Goal: Task Accomplishment & Management: Manage account settings

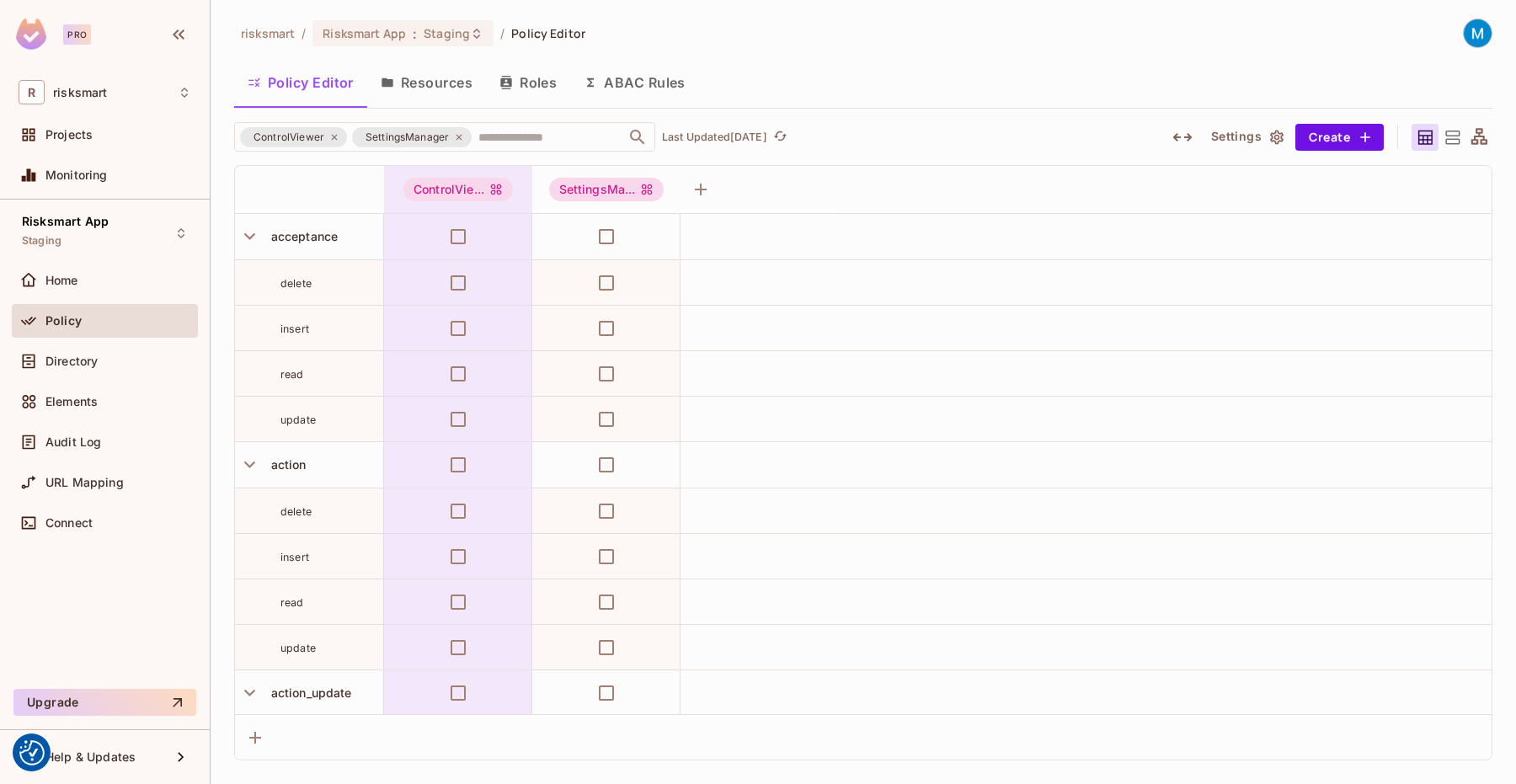
scroll to position [9812, 0]
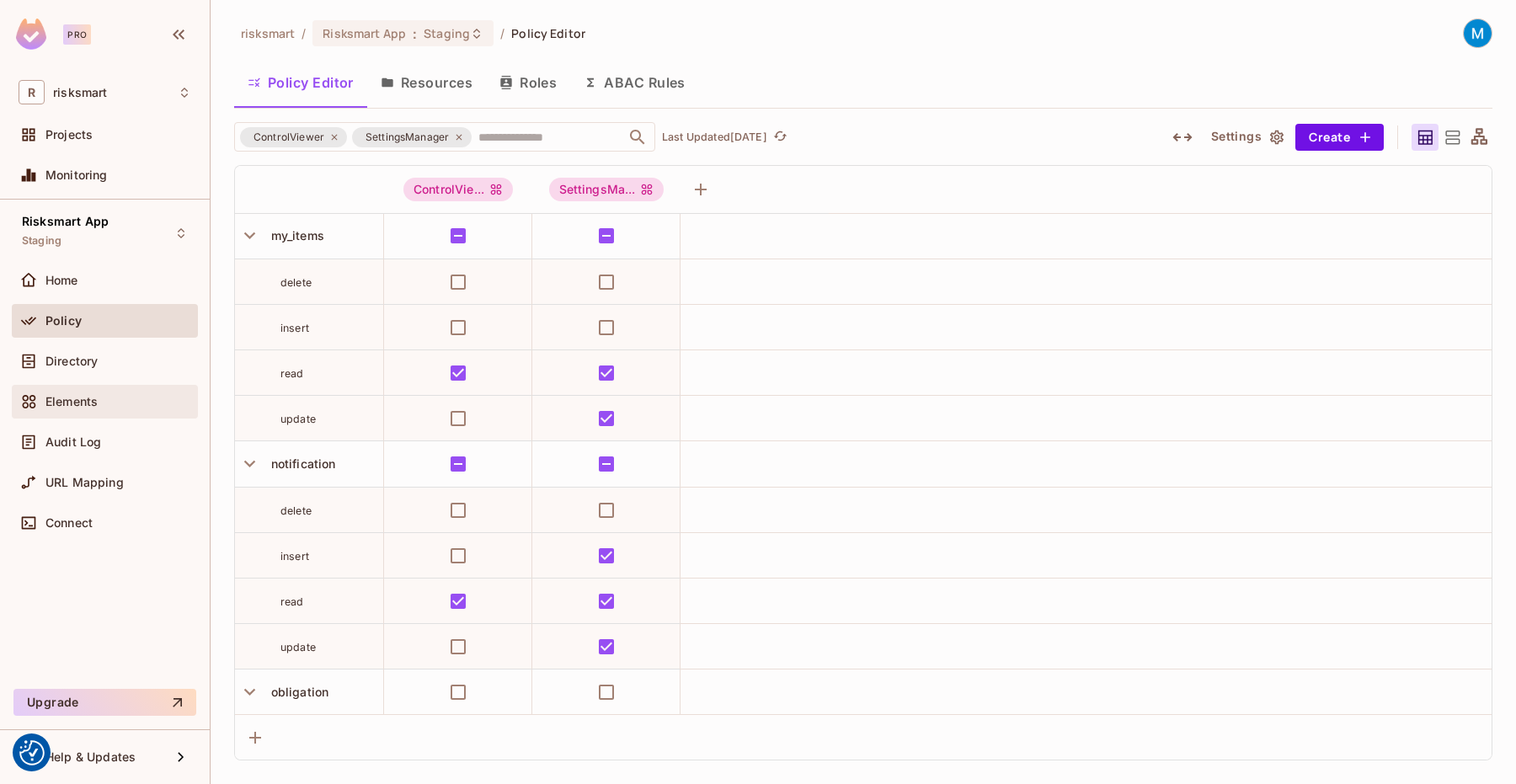
click at [101, 404] on div "Elements" at bounding box center [118, 402] width 146 height 14
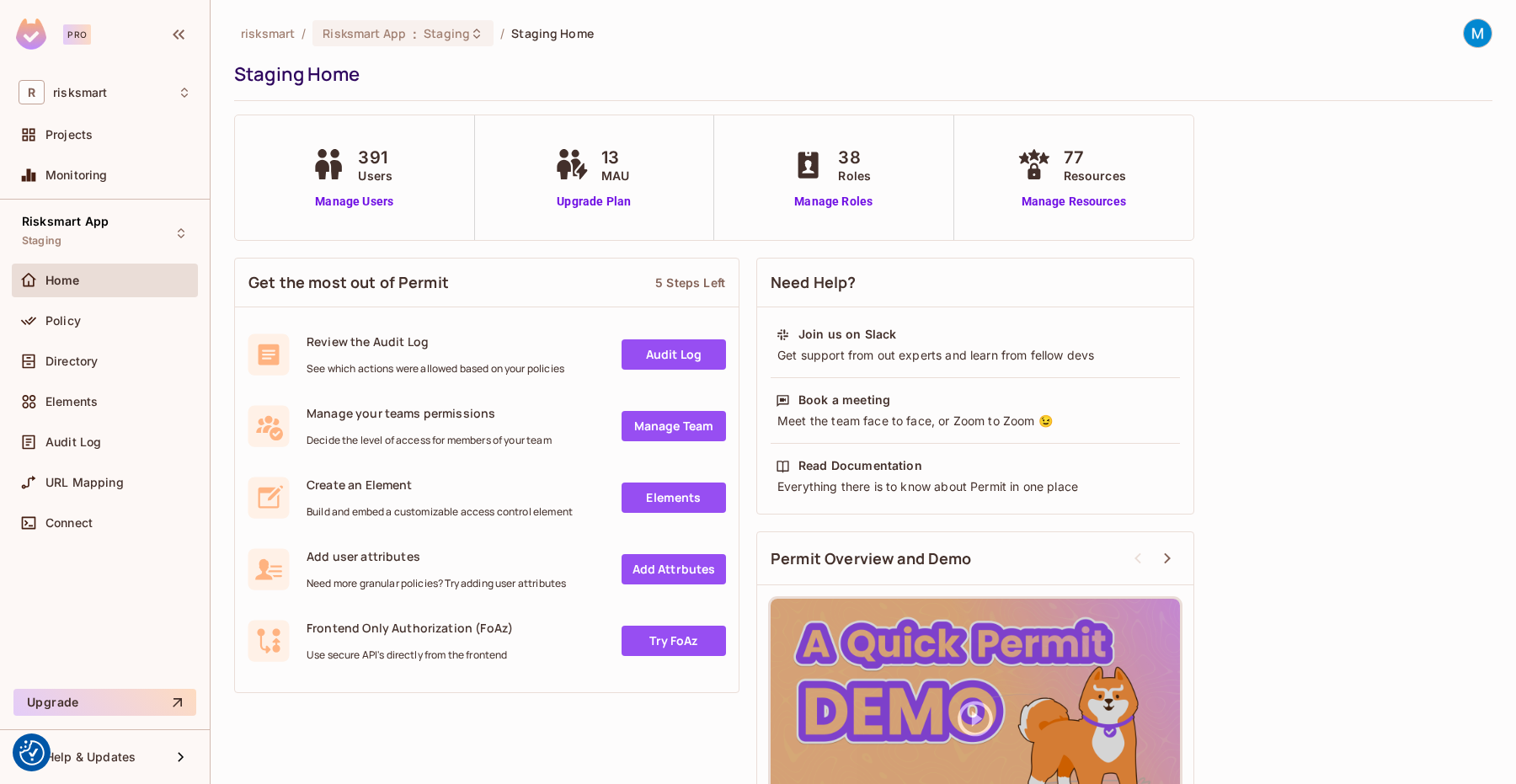
click at [649, 354] on link "Audit Log" at bounding box center [673, 354] width 104 height 30
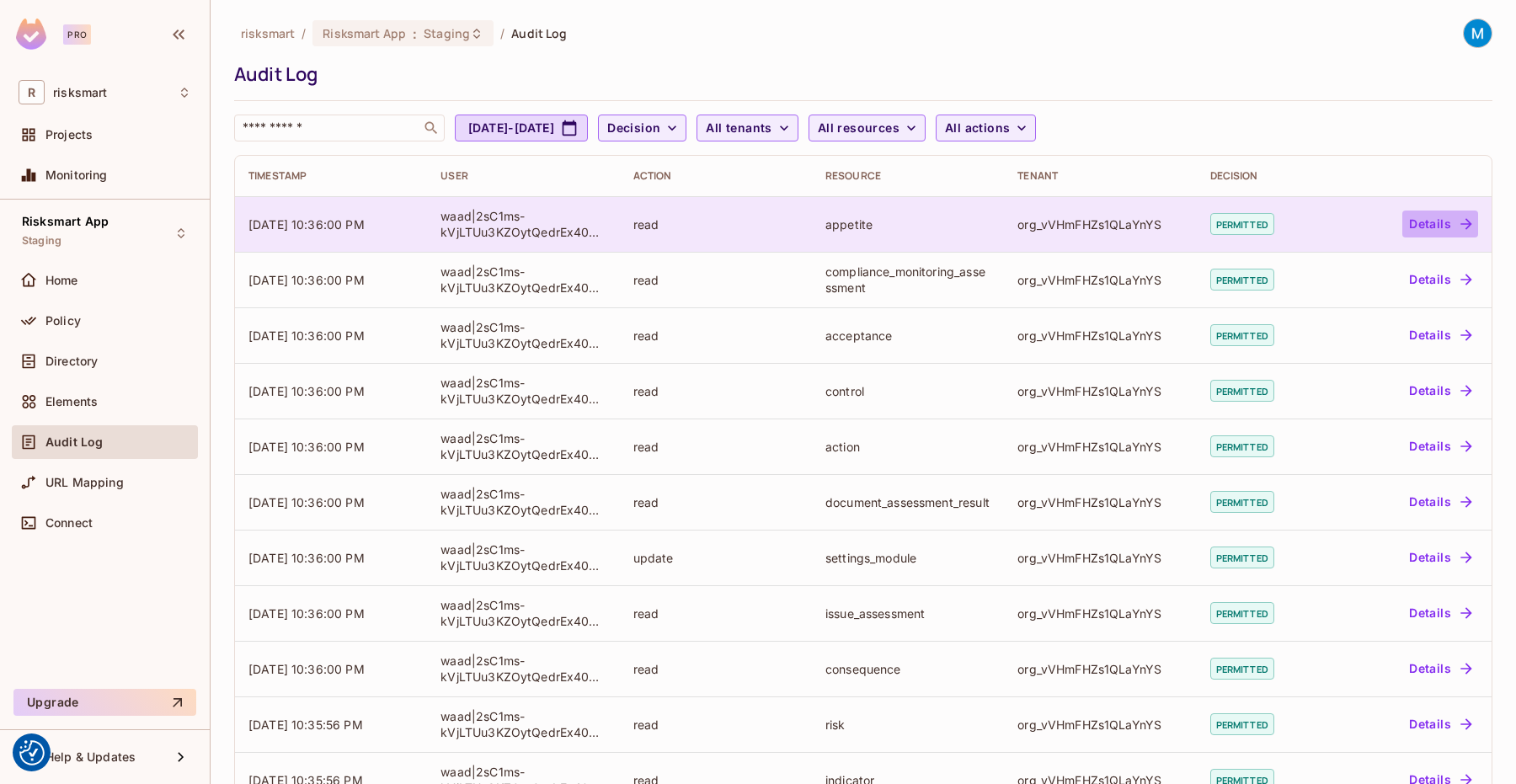
click at [1420, 228] on button "Details" at bounding box center [1440, 223] width 76 height 27
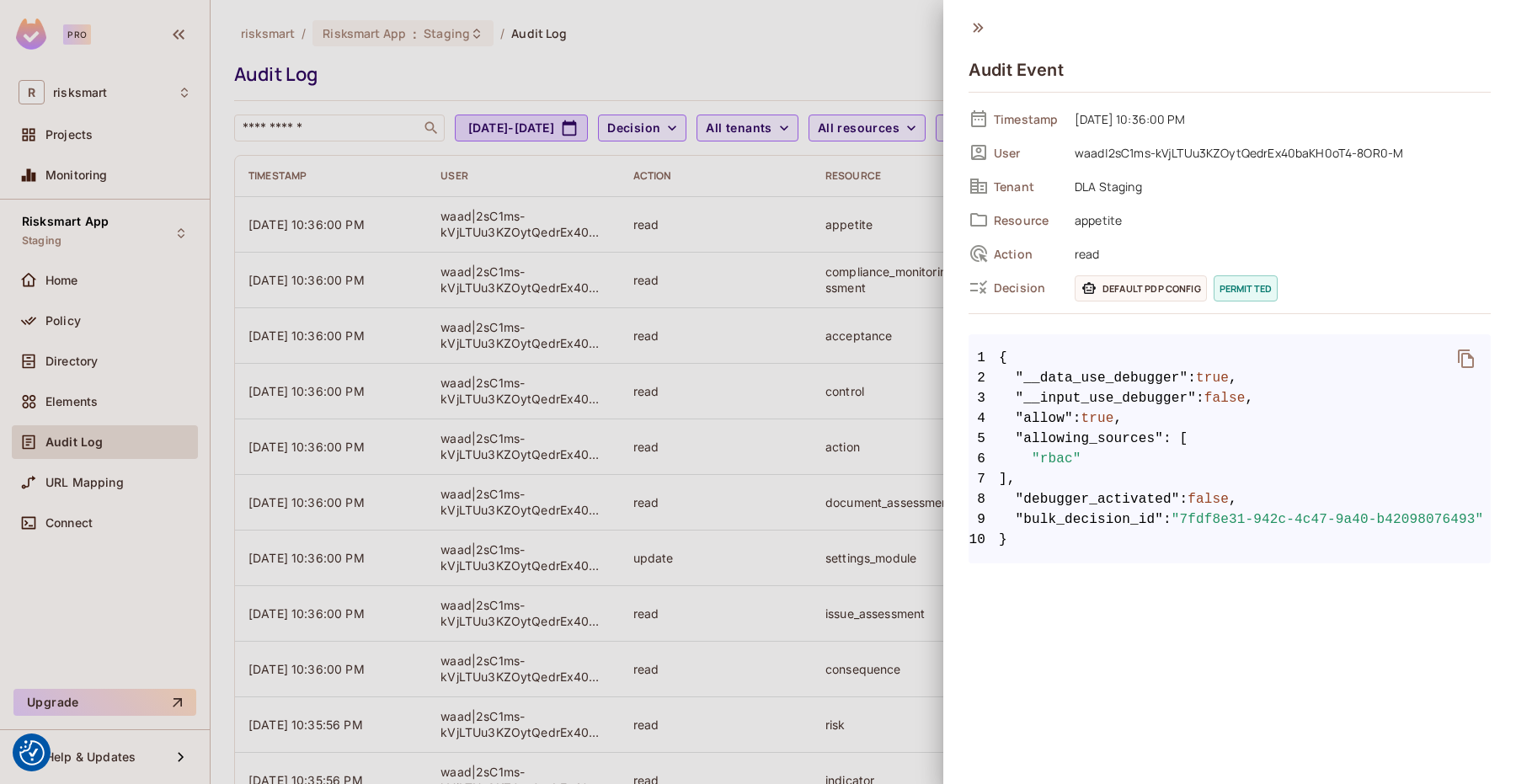
click at [979, 16] on div "Audit Event Timestamp 09/24/2025 10:36:00 PM User waad|2sC1ms-kVjLTUu3KZOytQedr…" at bounding box center [1230, 289] width 573 height 578
click at [978, 26] on icon at bounding box center [978, 28] width 18 height 18
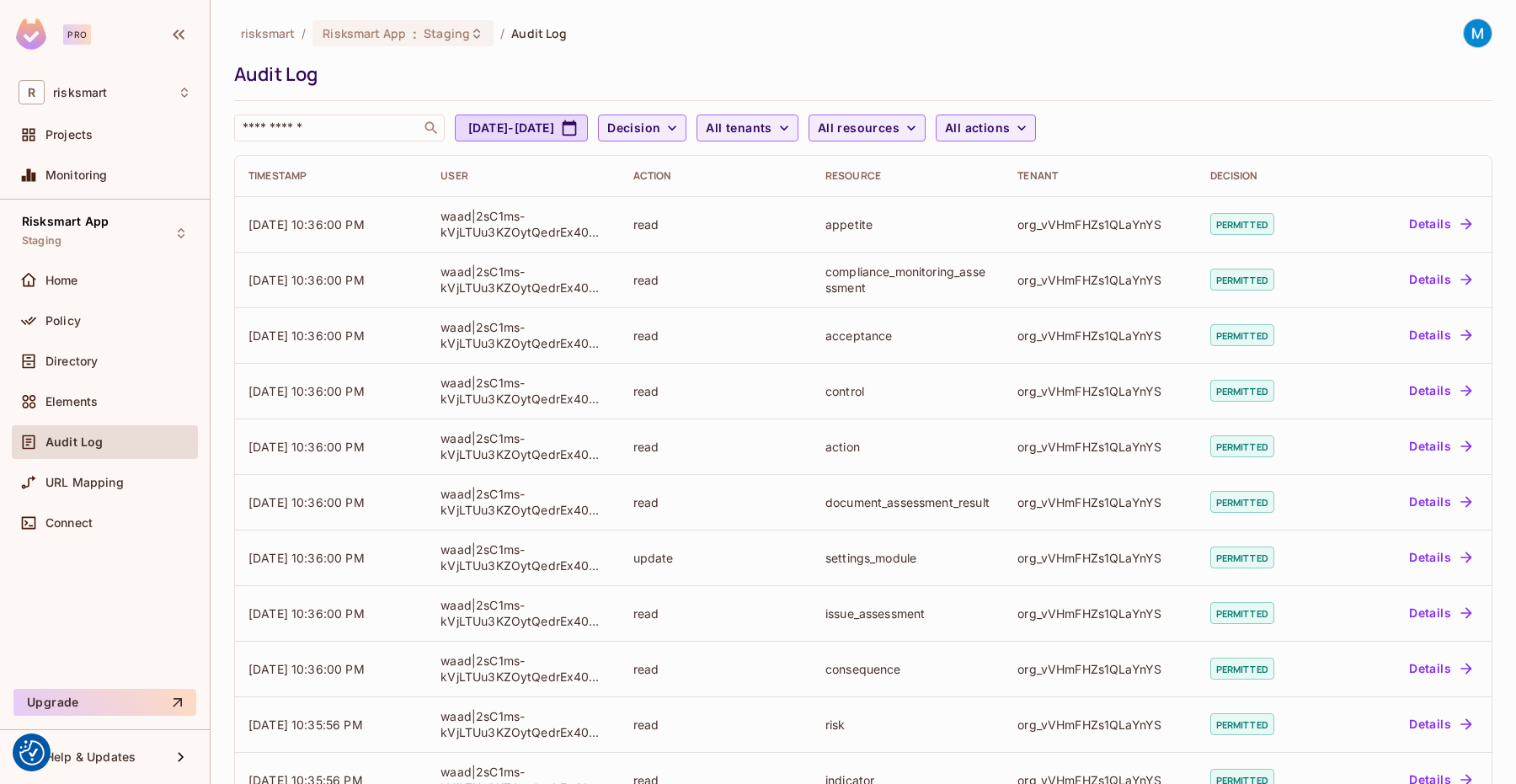
click at [167, 441] on div "Audit Log" at bounding box center [118, 441] width 146 height 14
click at [120, 396] on div "Elements" at bounding box center [118, 402] width 146 height 14
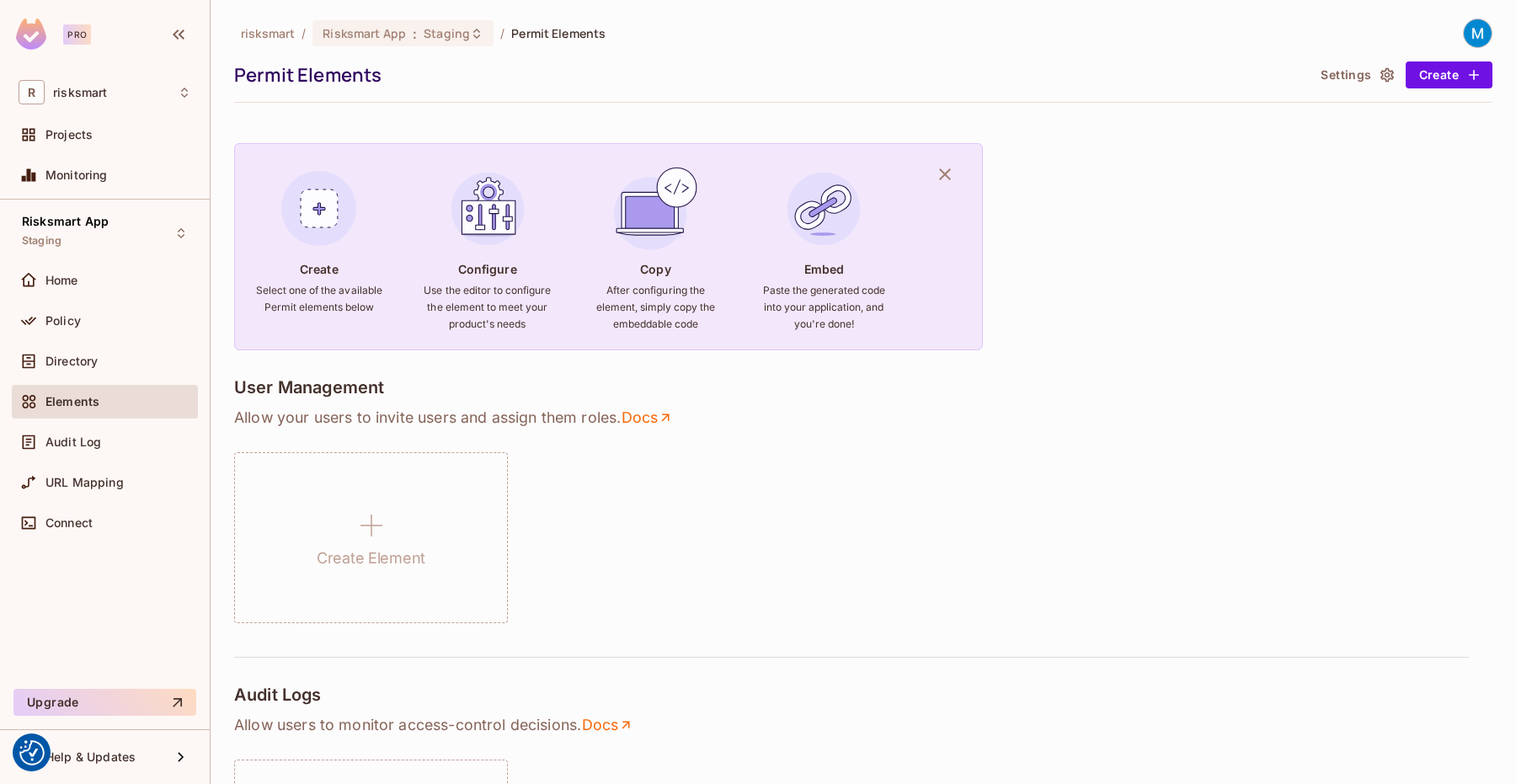
click at [655, 323] on h6 "After configuring the element, simply copy the embeddable code" at bounding box center [655, 307] width 128 height 51
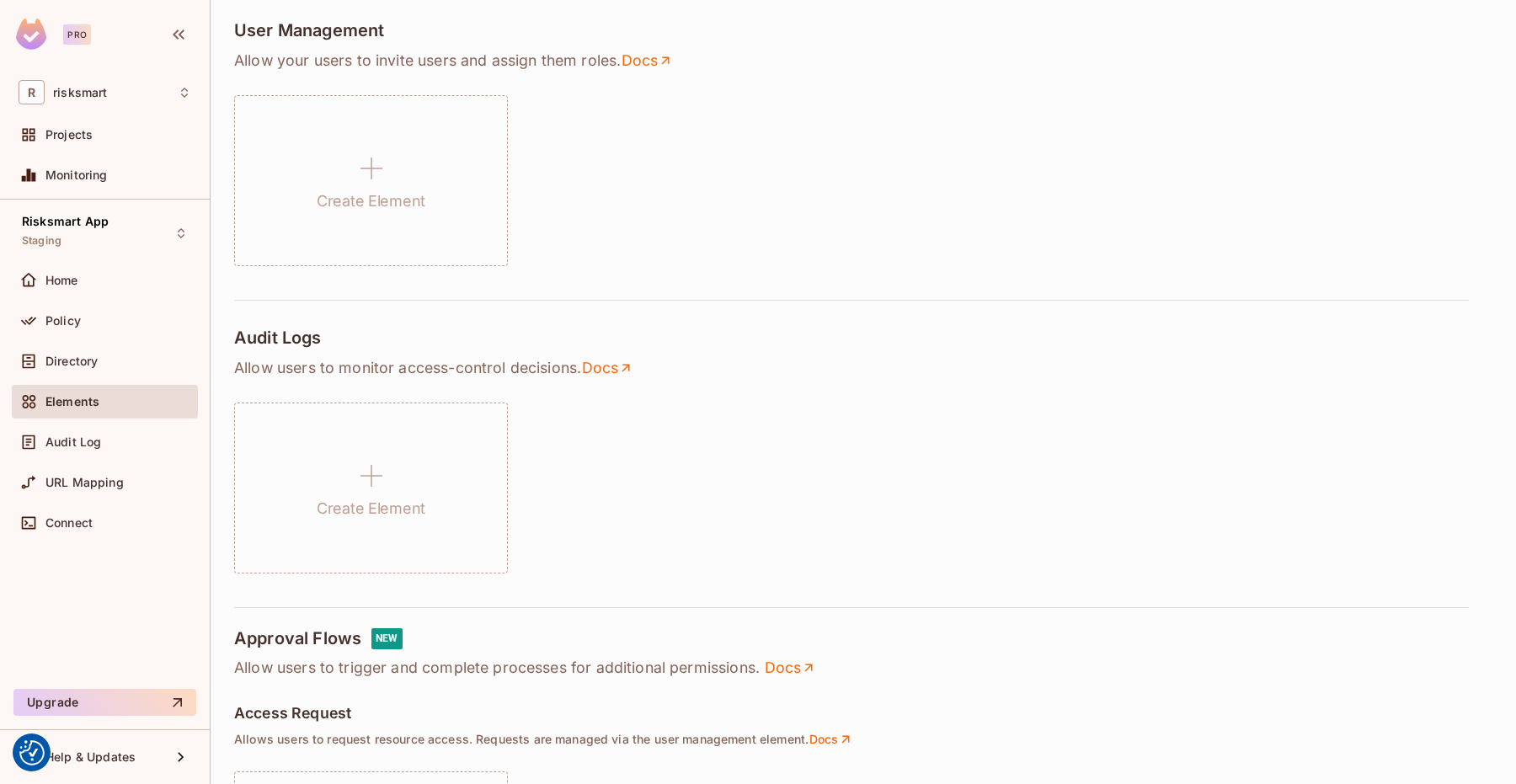
scroll to position [368, 0]
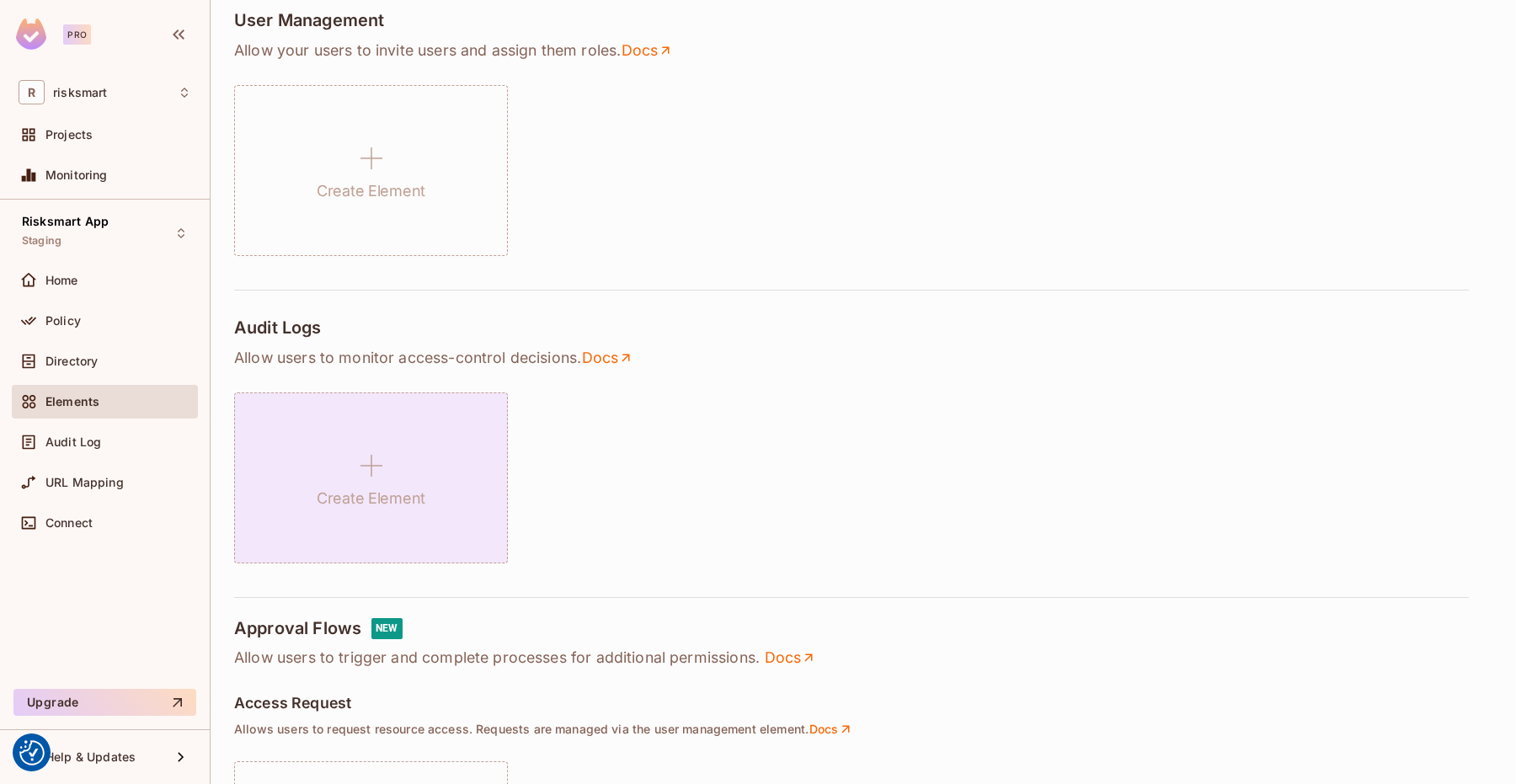
click at [369, 461] on icon at bounding box center [371, 465] width 41 height 41
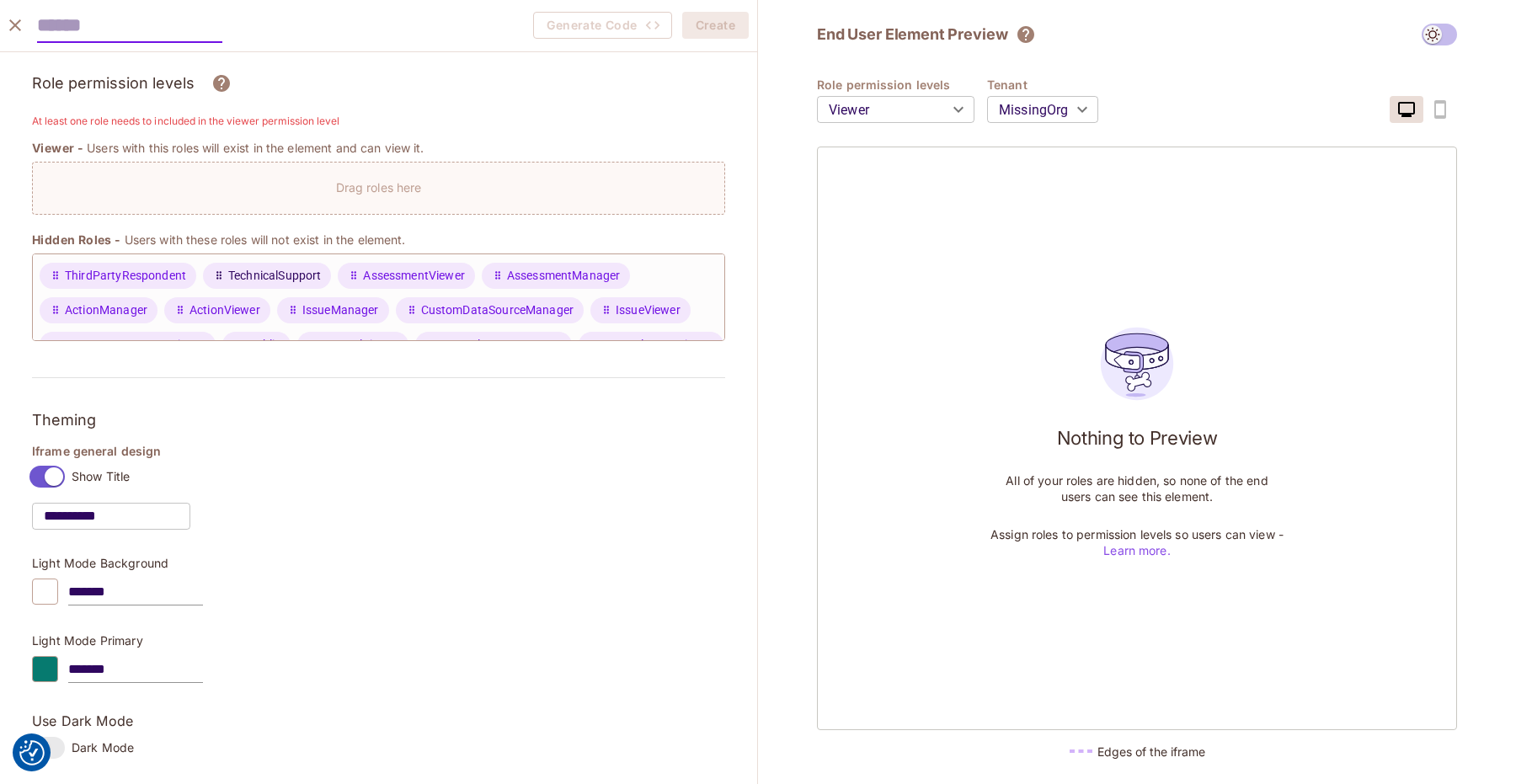
click at [261, 271] on span "TechnicalSupport" at bounding box center [274, 275] width 92 height 18
click at [356, 268] on span "AssessmentViewer" at bounding box center [406, 275] width 137 height 26
click at [416, 308] on span "CustomDataSourceManager" at bounding box center [490, 310] width 188 height 26
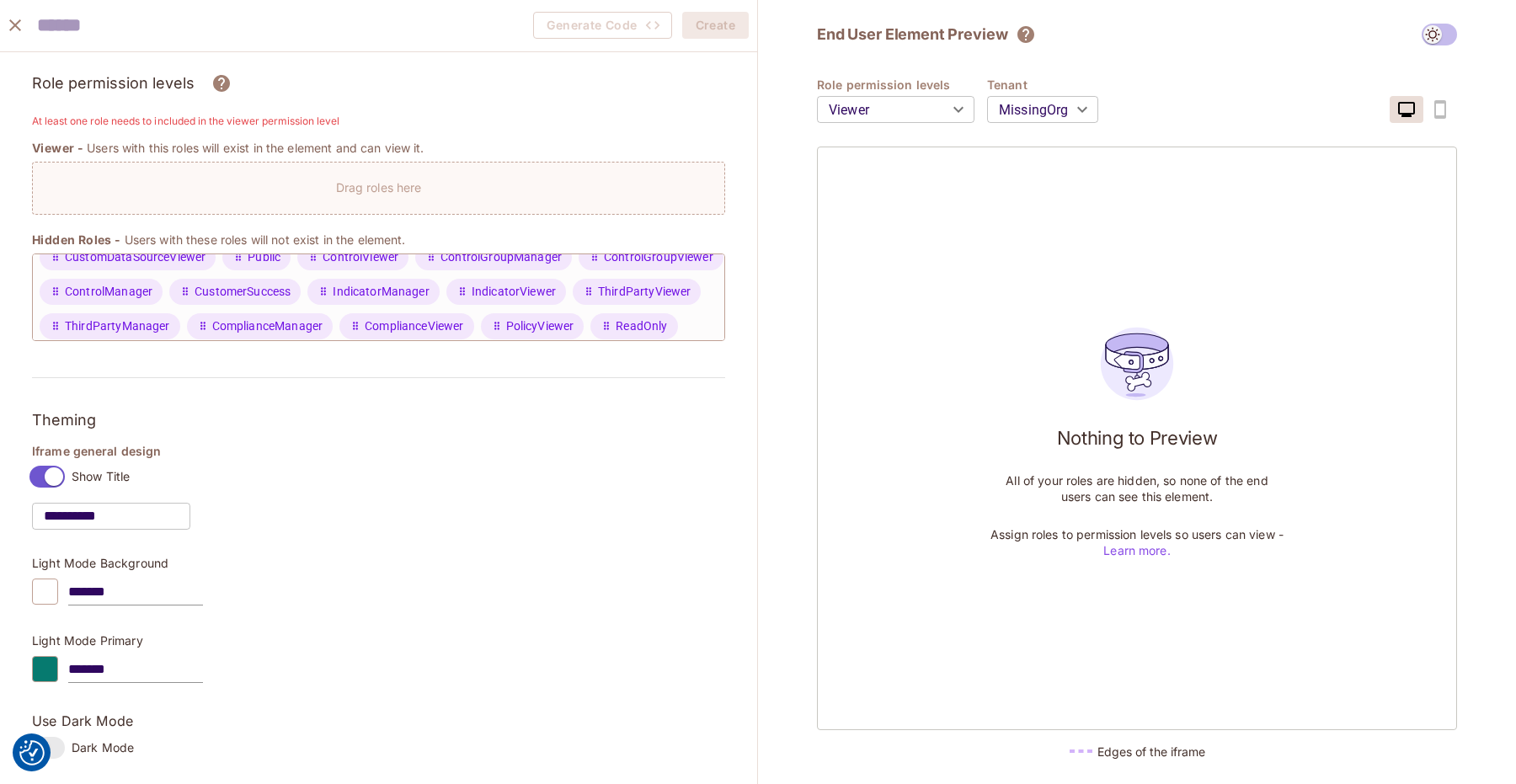
scroll to position [58, 0]
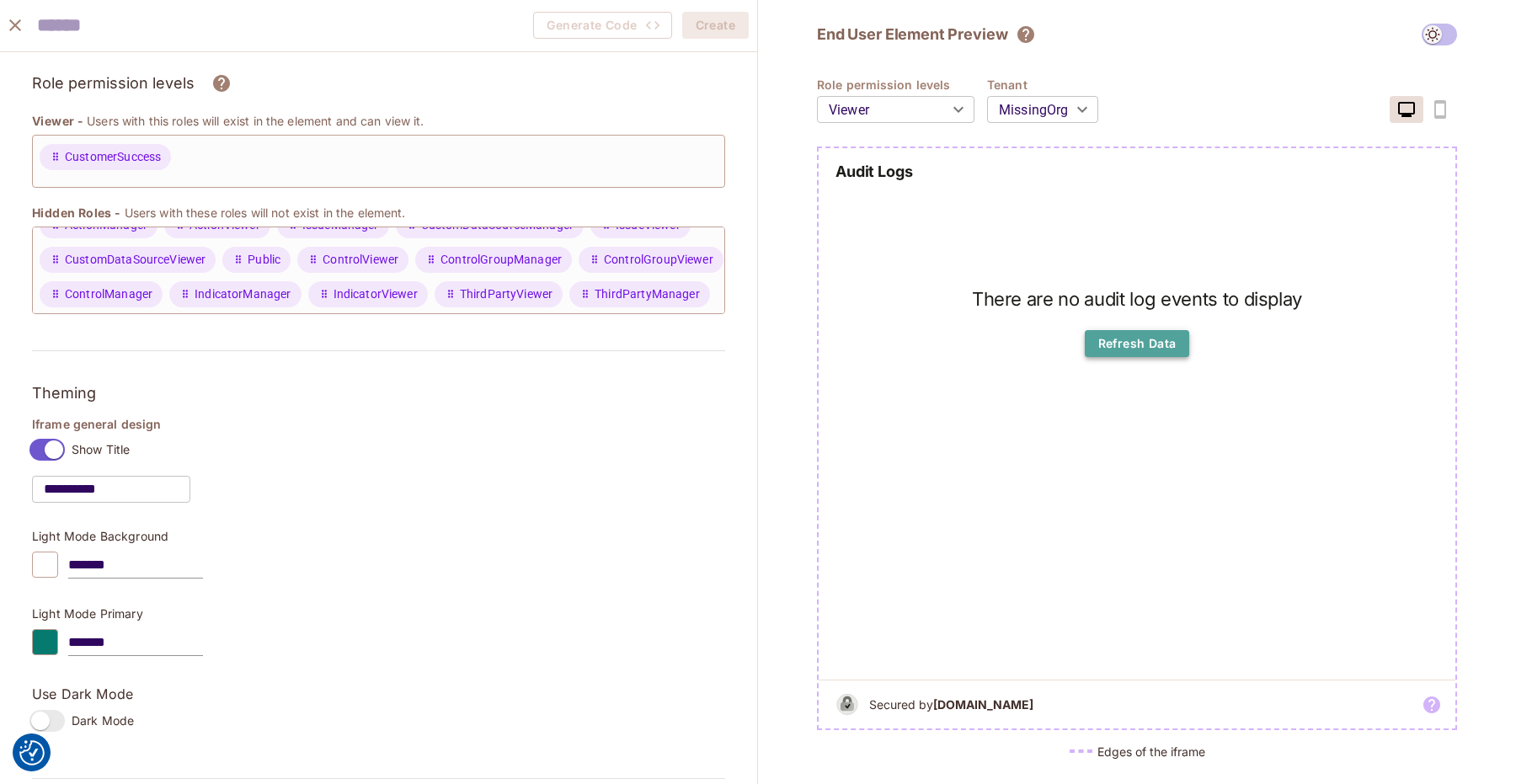
click at [1172, 346] on button "Refresh Data" at bounding box center [1137, 343] width 105 height 27
click at [1023, 123] on body "We use cookies to enhance your browsing experience, serve personalized ads or c…" at bounding box center [758, 392] width 1516 height 784
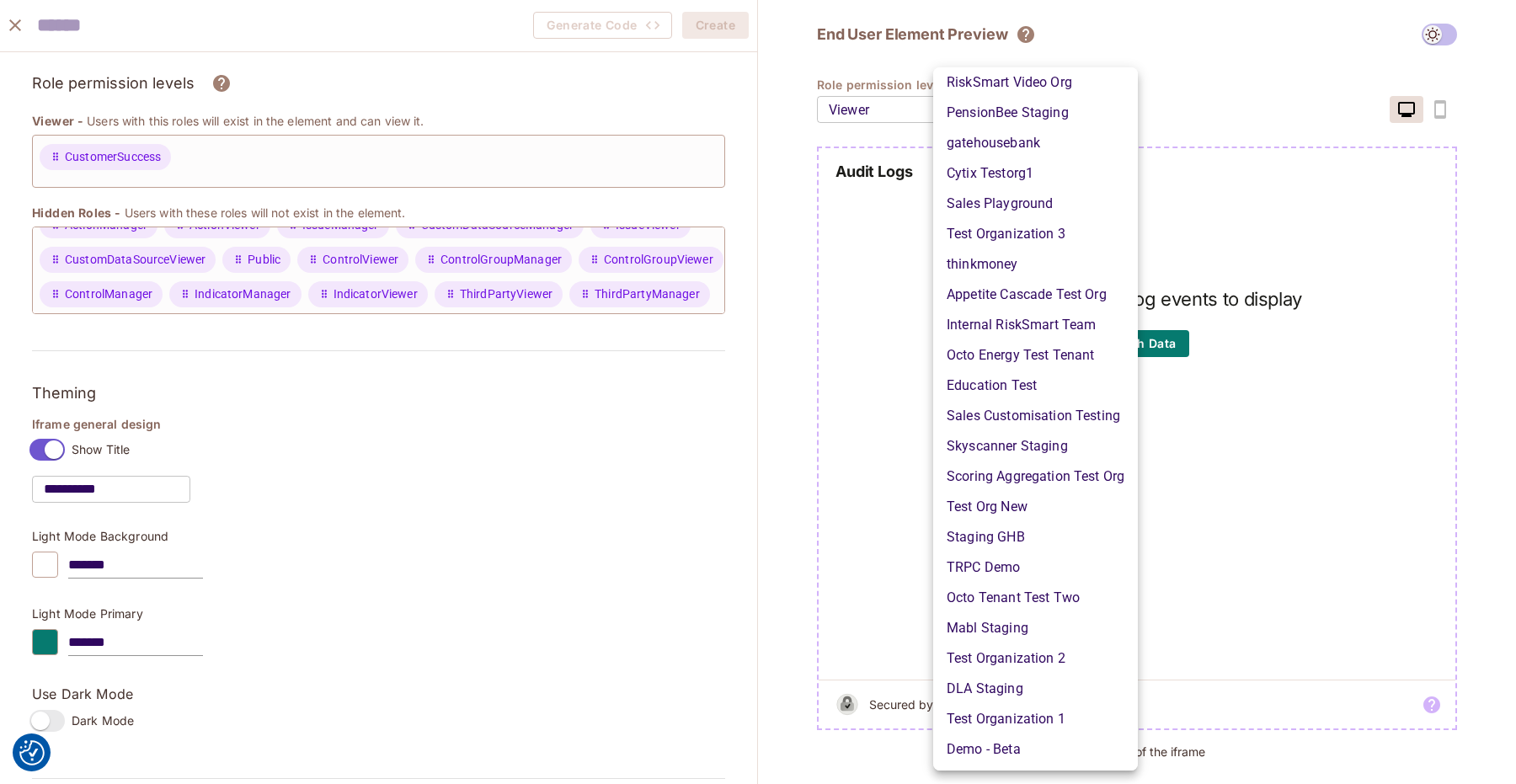
scroll to position [68, 0]
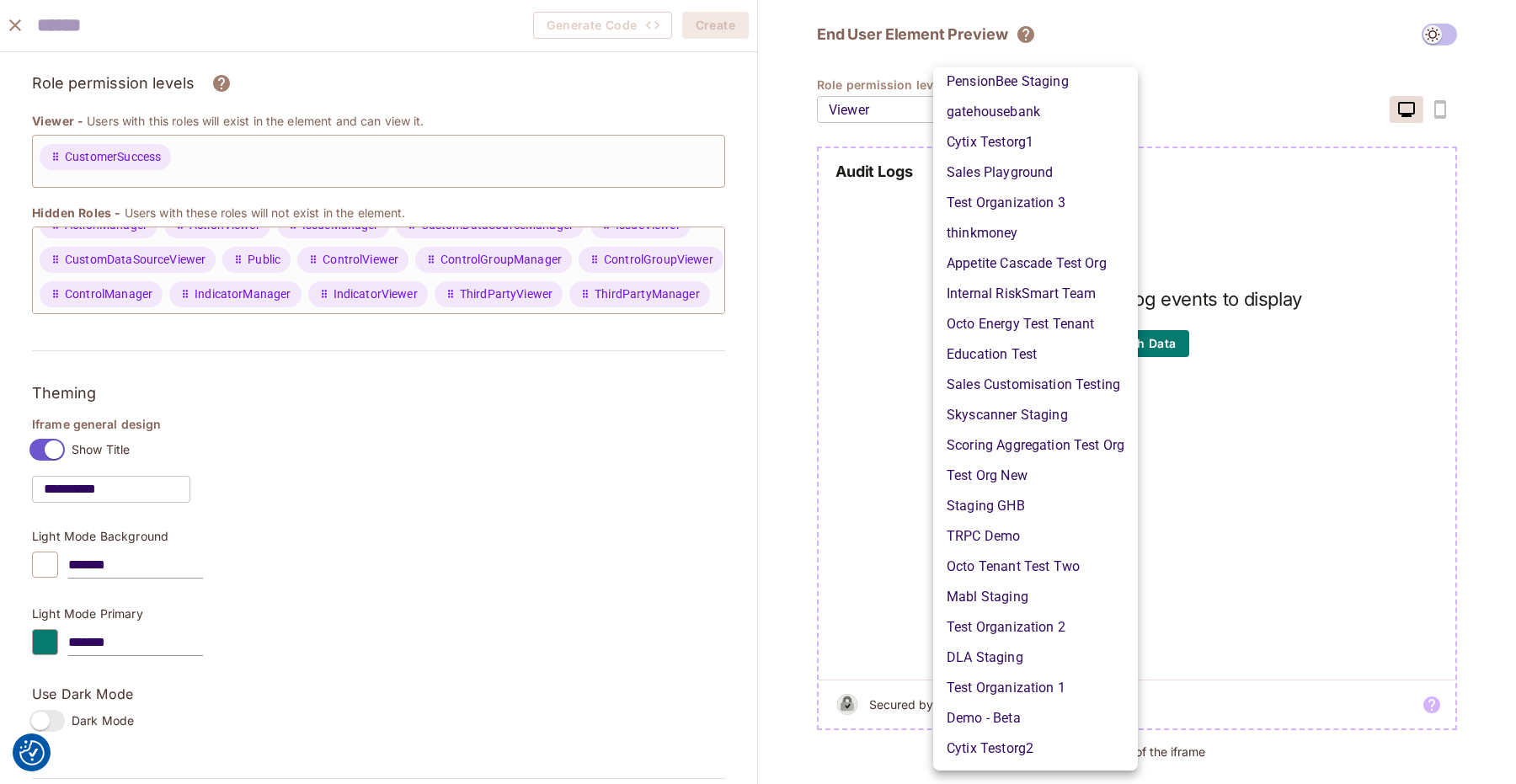
click at [1006, 657] on li "DLA Staging" at bounding box center [1036, 657] width 205 height 30
type input "**********"
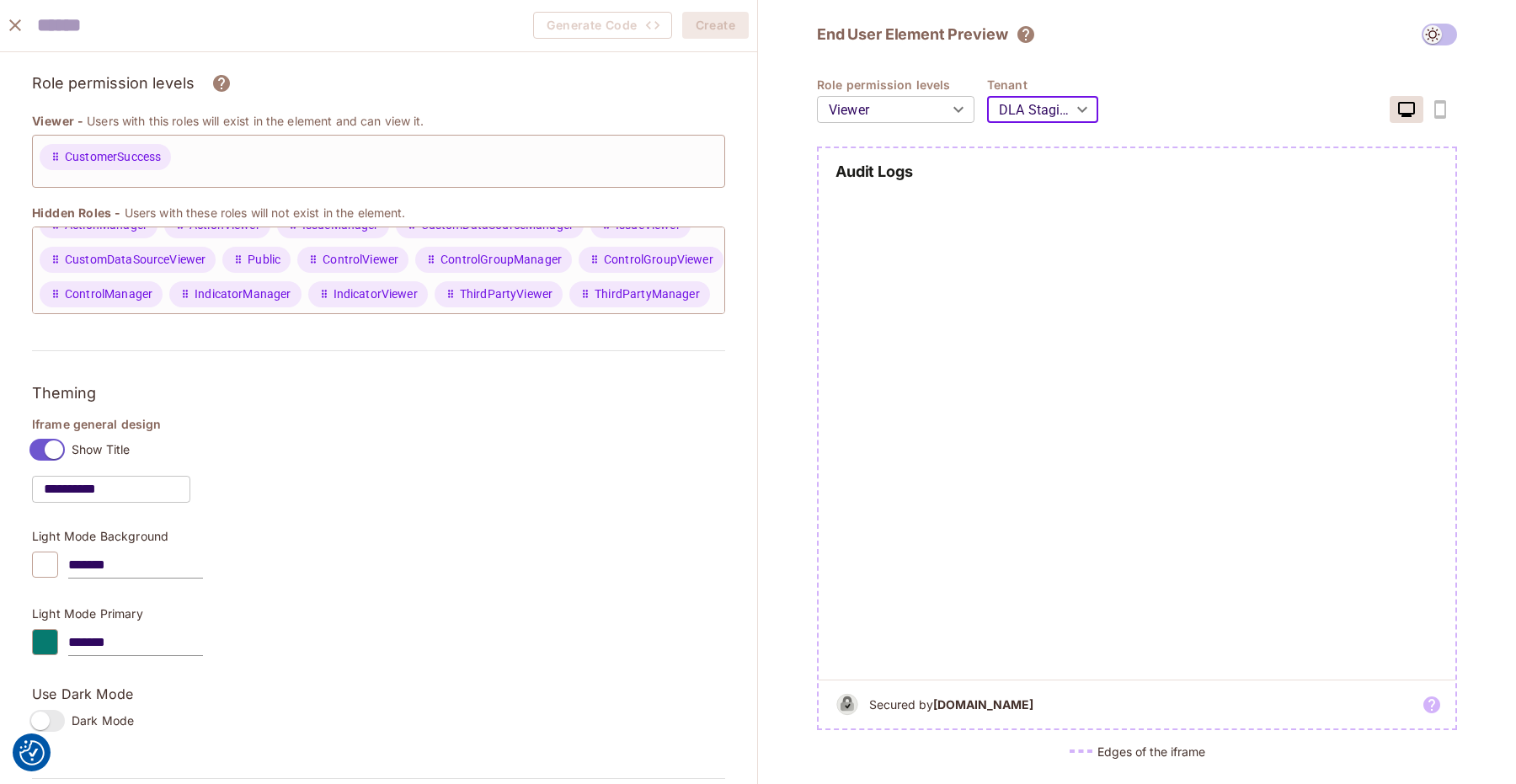
click at [921, 107] on body "We use cookies to enhance your browsing experience, serve personalized ads or c…" at bounding box center [758, 392] width 1516 height 784
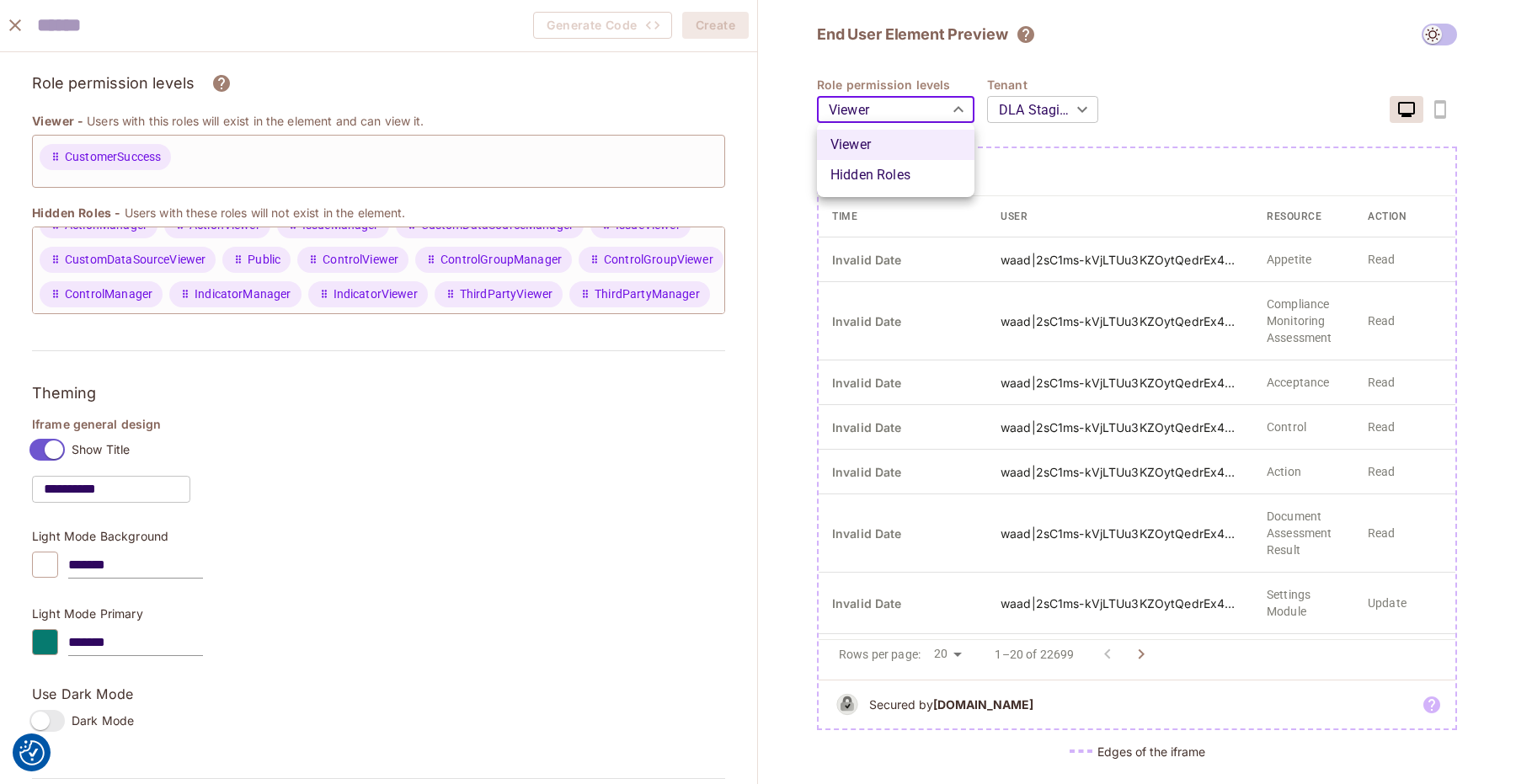
click at [912, 167] on li "Hidden Roles" at bounding box center [895, 175] width 158 height 30
type input "*******"
click at [1124, 81] on div "**********" at bounding box center [1136, 100] width 640 height 46
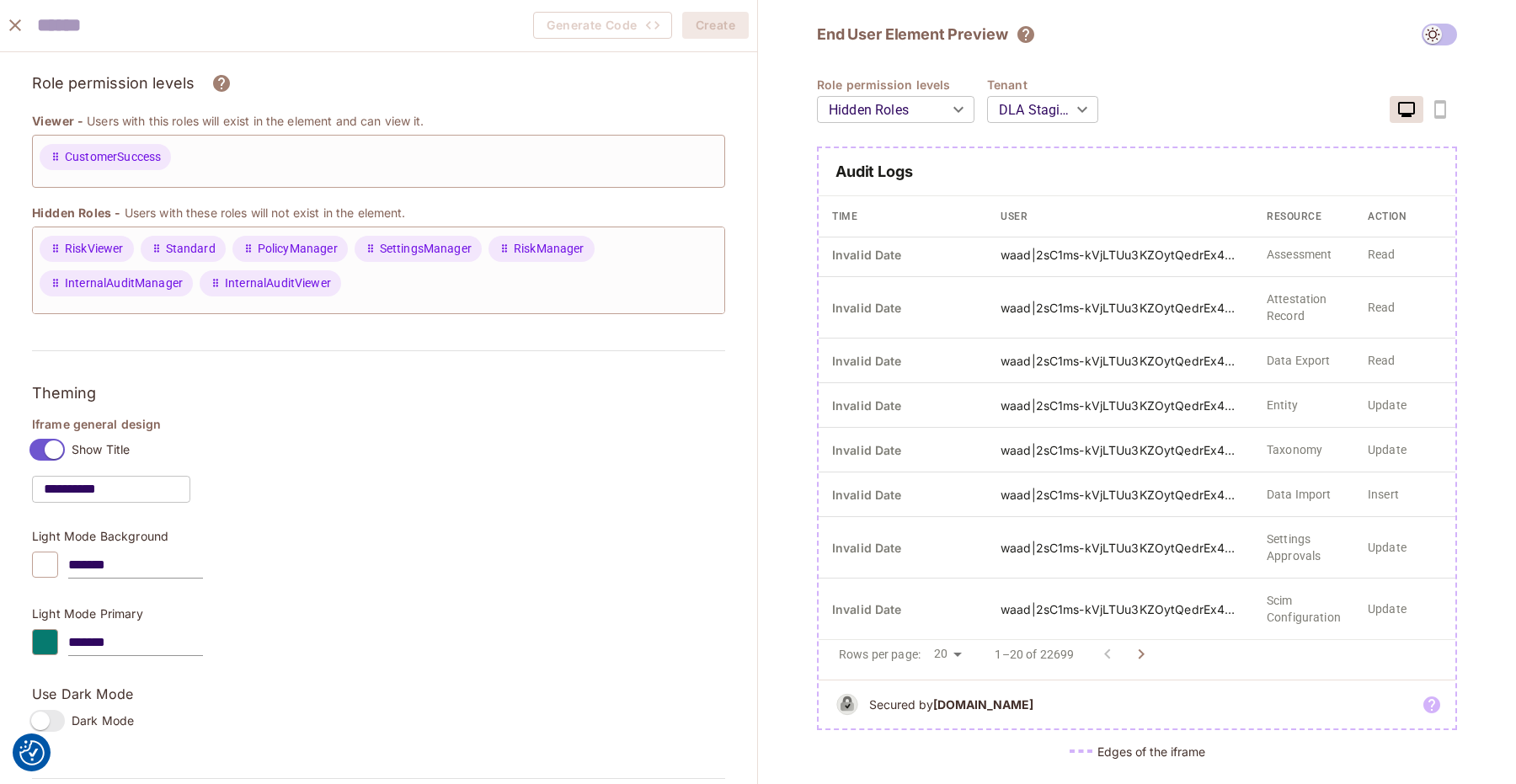
scroll to position [0, 0]
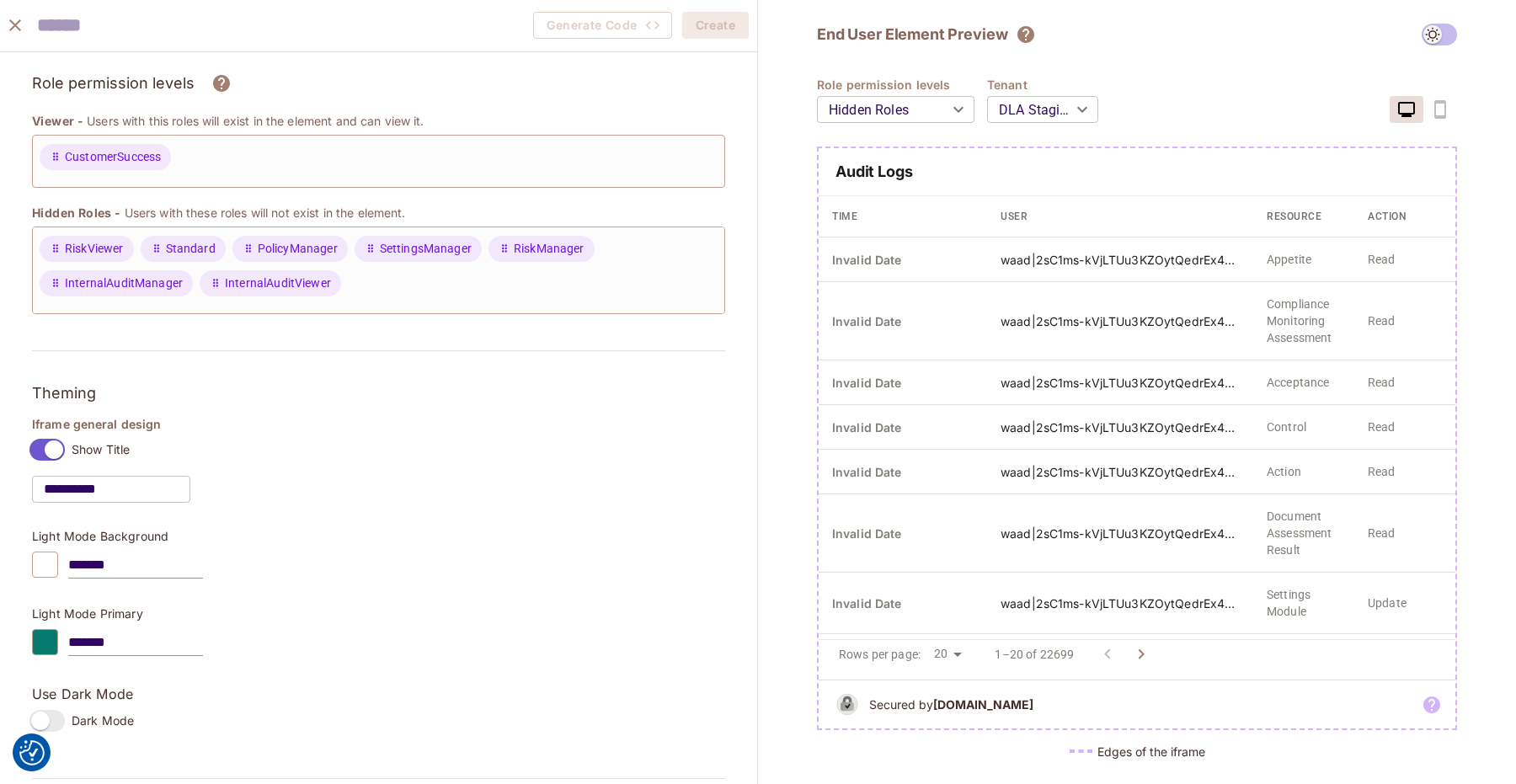
click at [22, 30] on icon "close" at bounding box center [15, 25] width 20 height 20
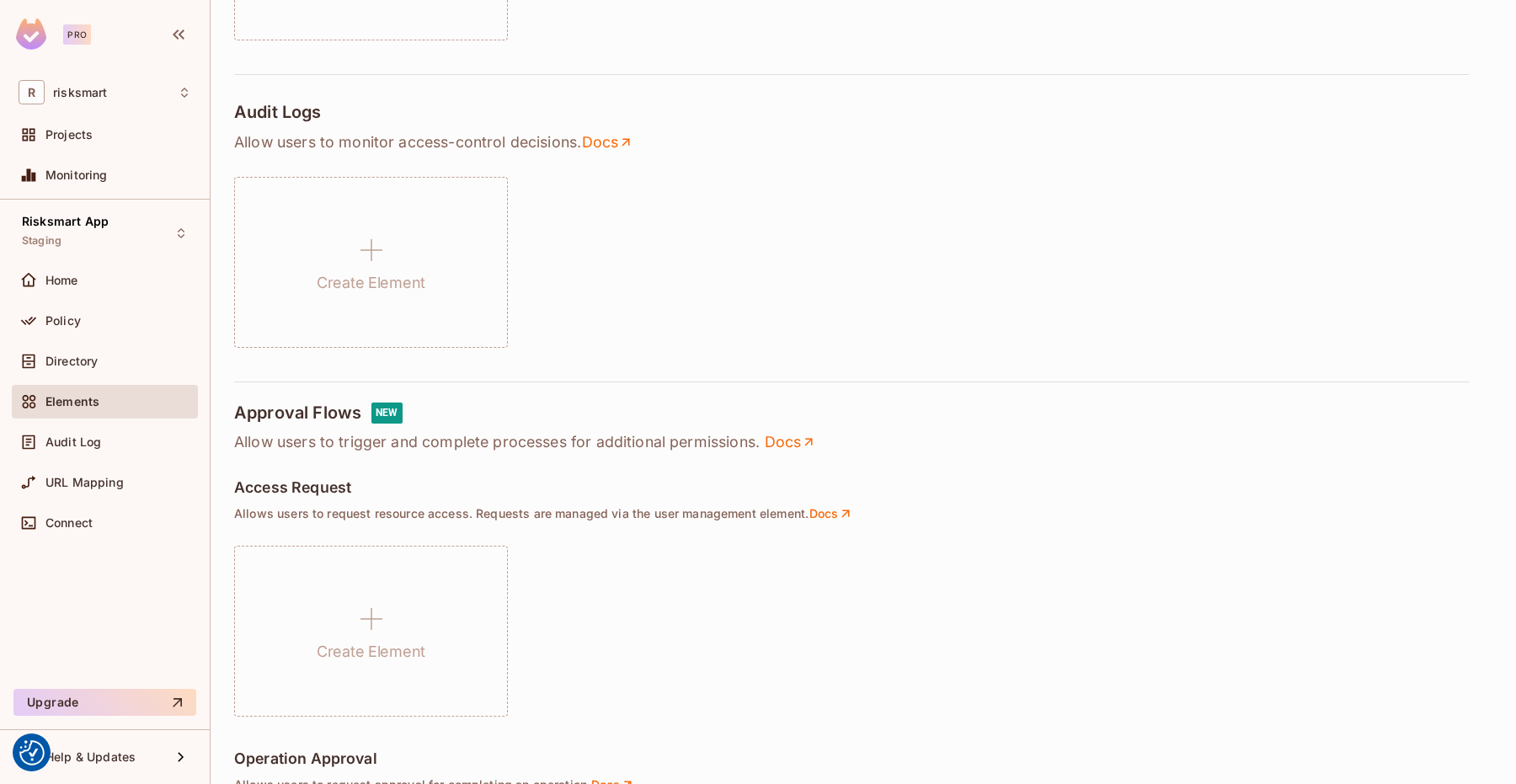
scroll to position [126, 0]
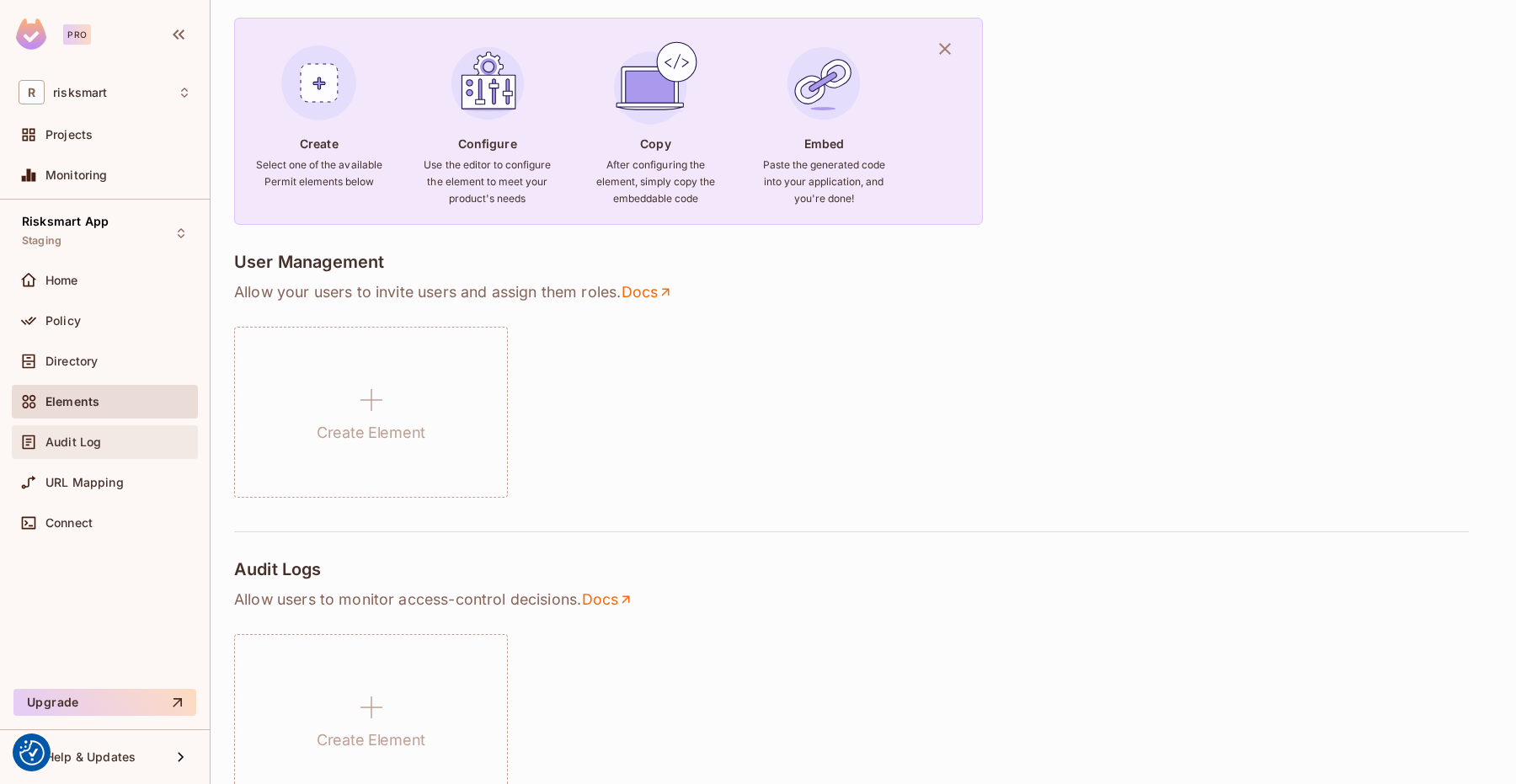
click at [84, 448] on span "Audit Log" at bounding box center [73, 441] width 55 height 14
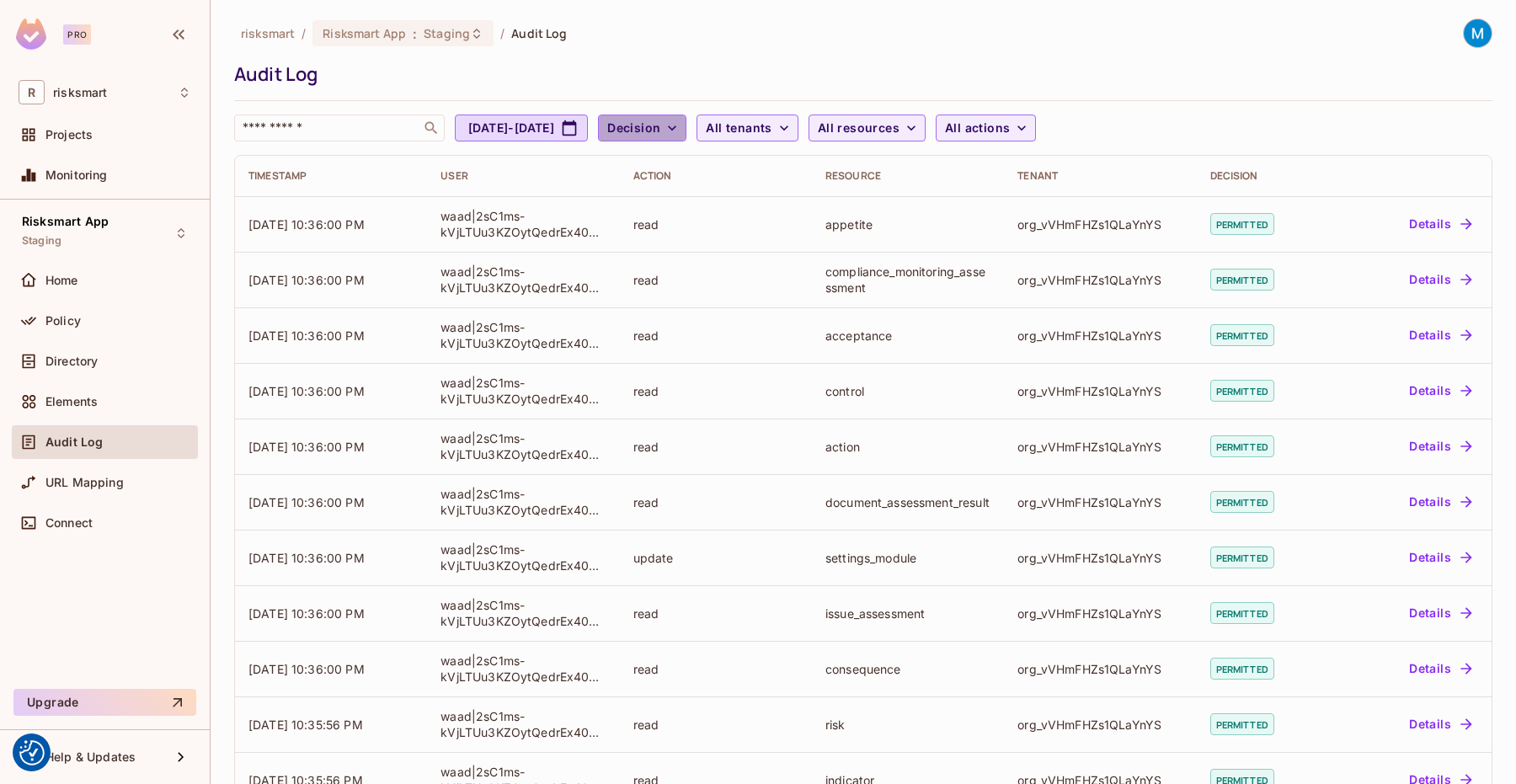
click at [686, 139] on button "Decision" at bounding box center [642, 127] width 89 height 27
click at [770, 51] on div at bounding box center [758, 392] width 1516 height 784
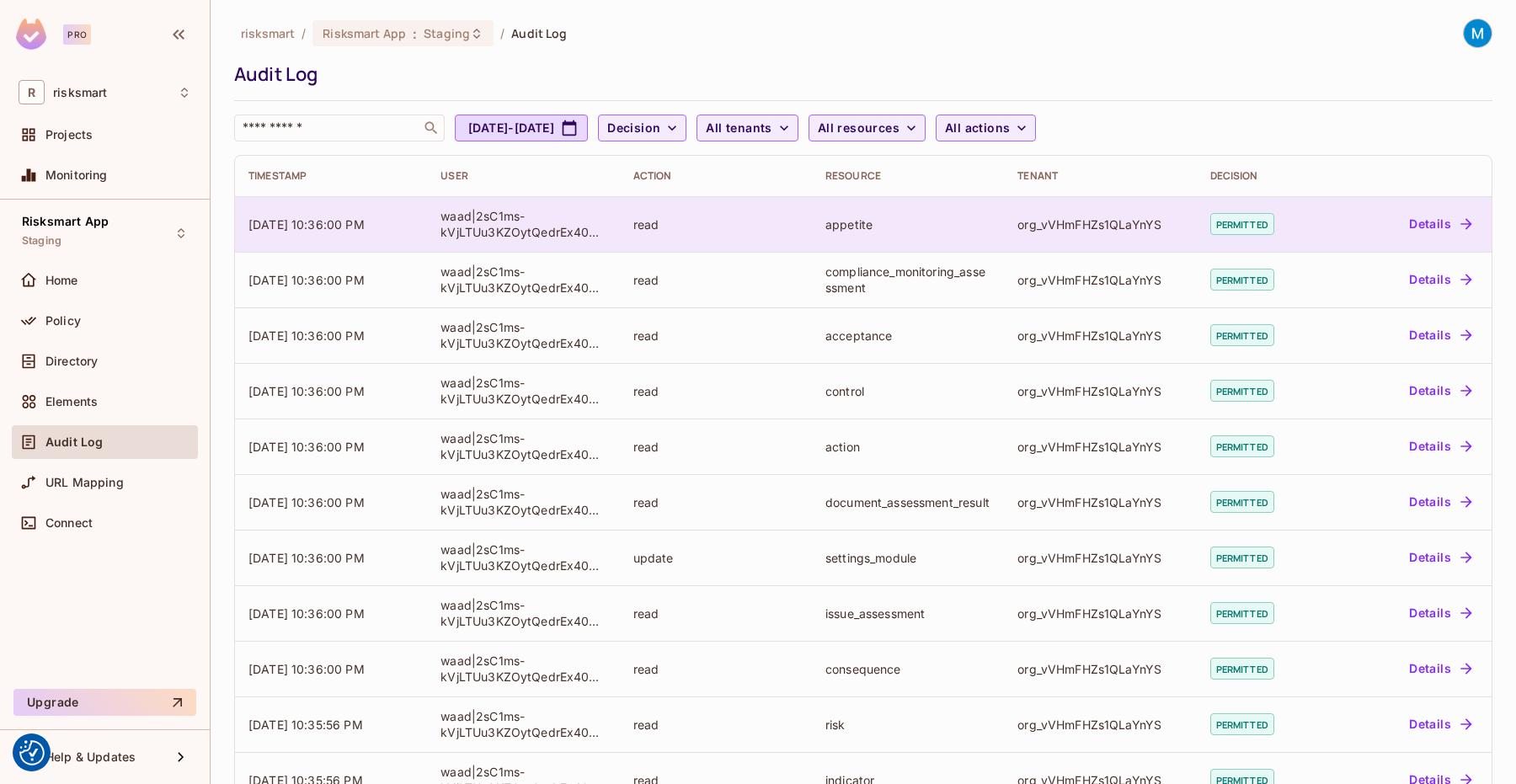
click at [1223, 224] on span "permitted" at bounding box center [1242, 224] width 64 height 22
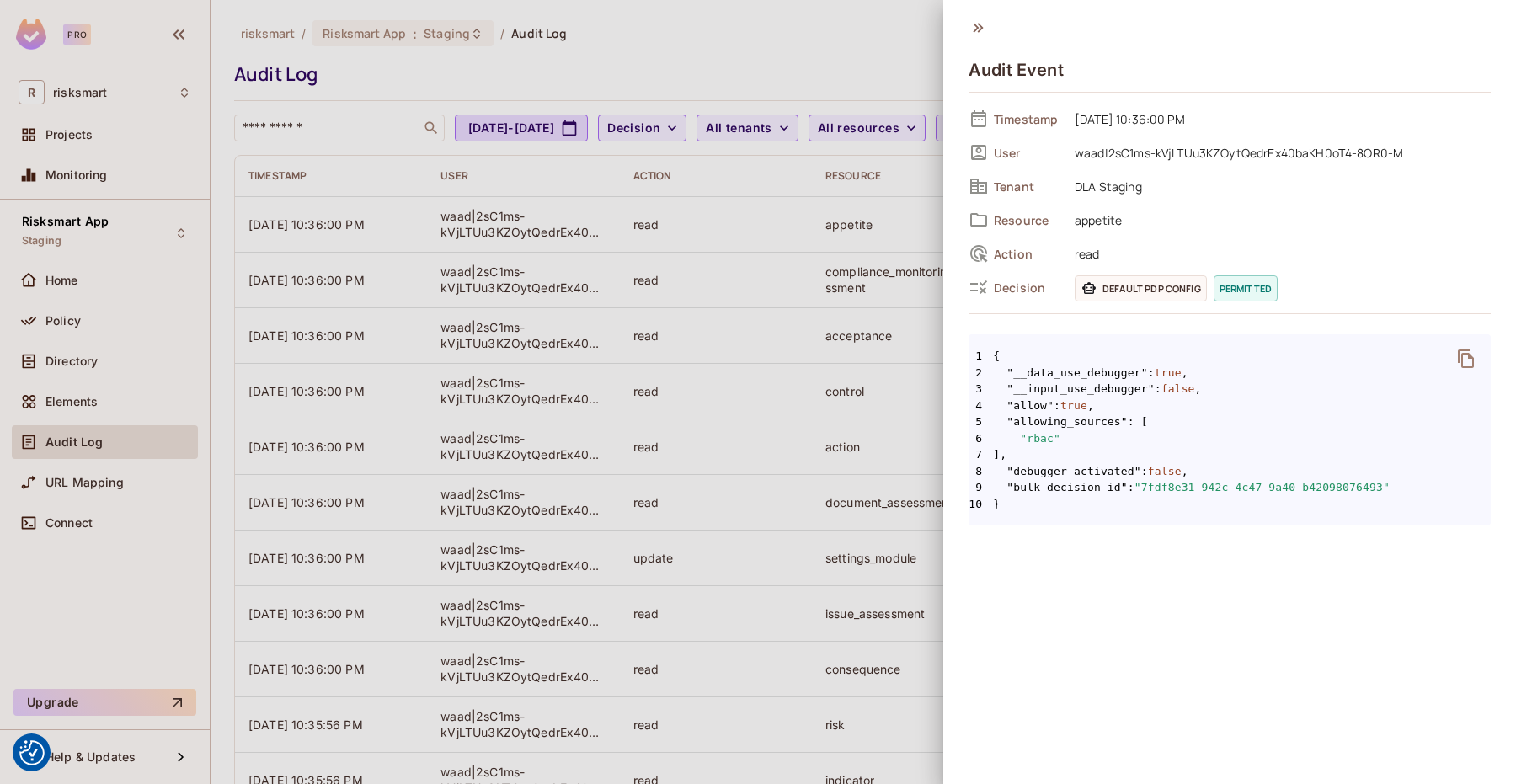
click at [1122, 151] on span "waad|2sC1ms-kVjLTUu3KZOytQedrEx40baKH0oT4-8OR0-M" at bounding box center [1279, 152] width 425 height 20
click at [1122, 179] on span "DLA Staging" at bounding box center [1279, 187] width 425 height 20
click at [1148, 287] on span "Default PDP config" at bounding box center [1140, 288] width 132 height 26
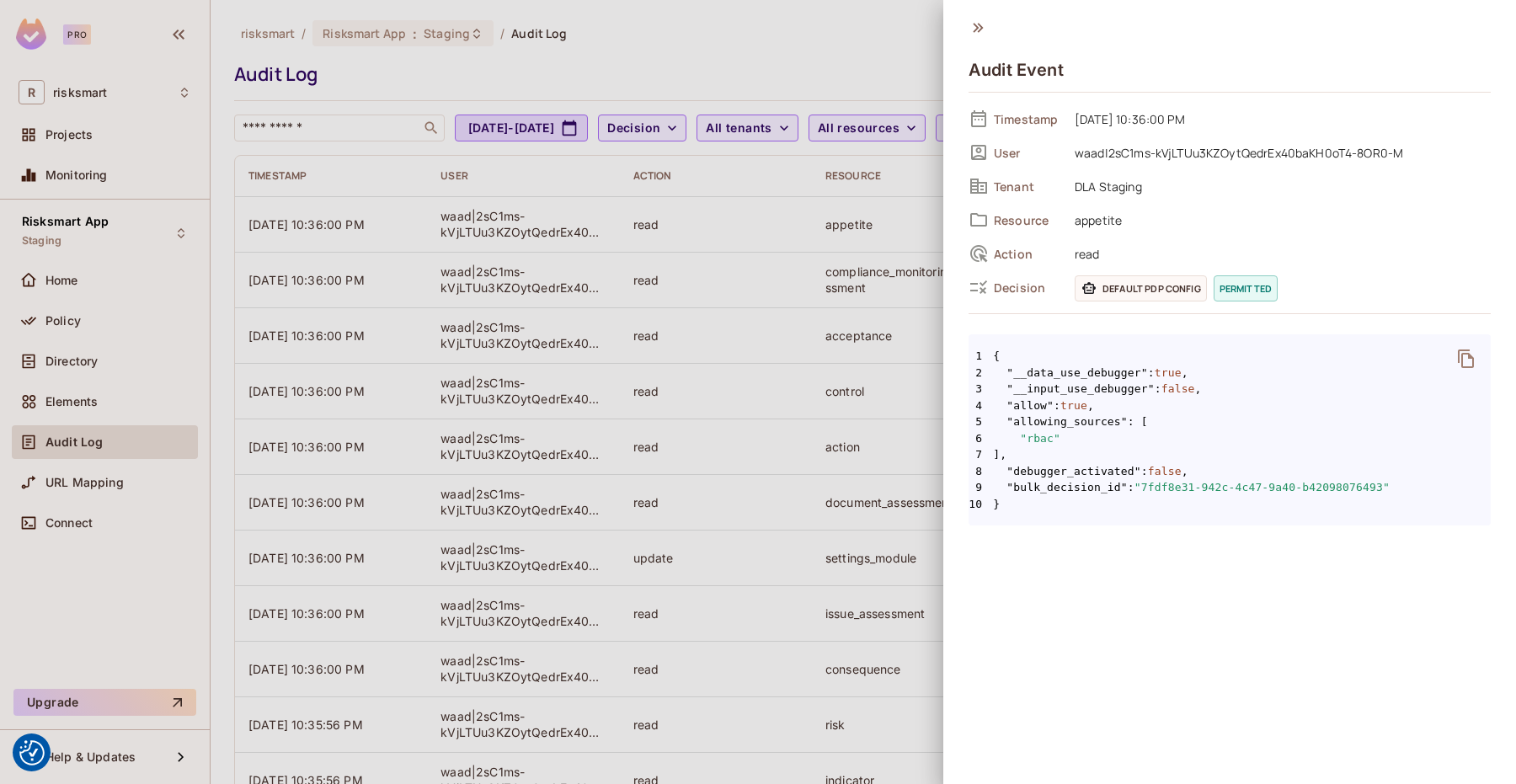
click at [1092, 287] on icon at bounding box center [1089, 288] width 17 height 17
drag, startPoint x: 1087, startPoint y: 287, endPoint x: 1173, endPoint y: 287, distance: 86.0
click at [1088, 287] on icon at bounding box center [1089, 288] width 17 height 17
click at [1237, 287] on span "permitted" at bounding box center [1245, 288] width 64 height 26
click at [564, 56] on div at bounding box center [758, 392] width 1516 height 784
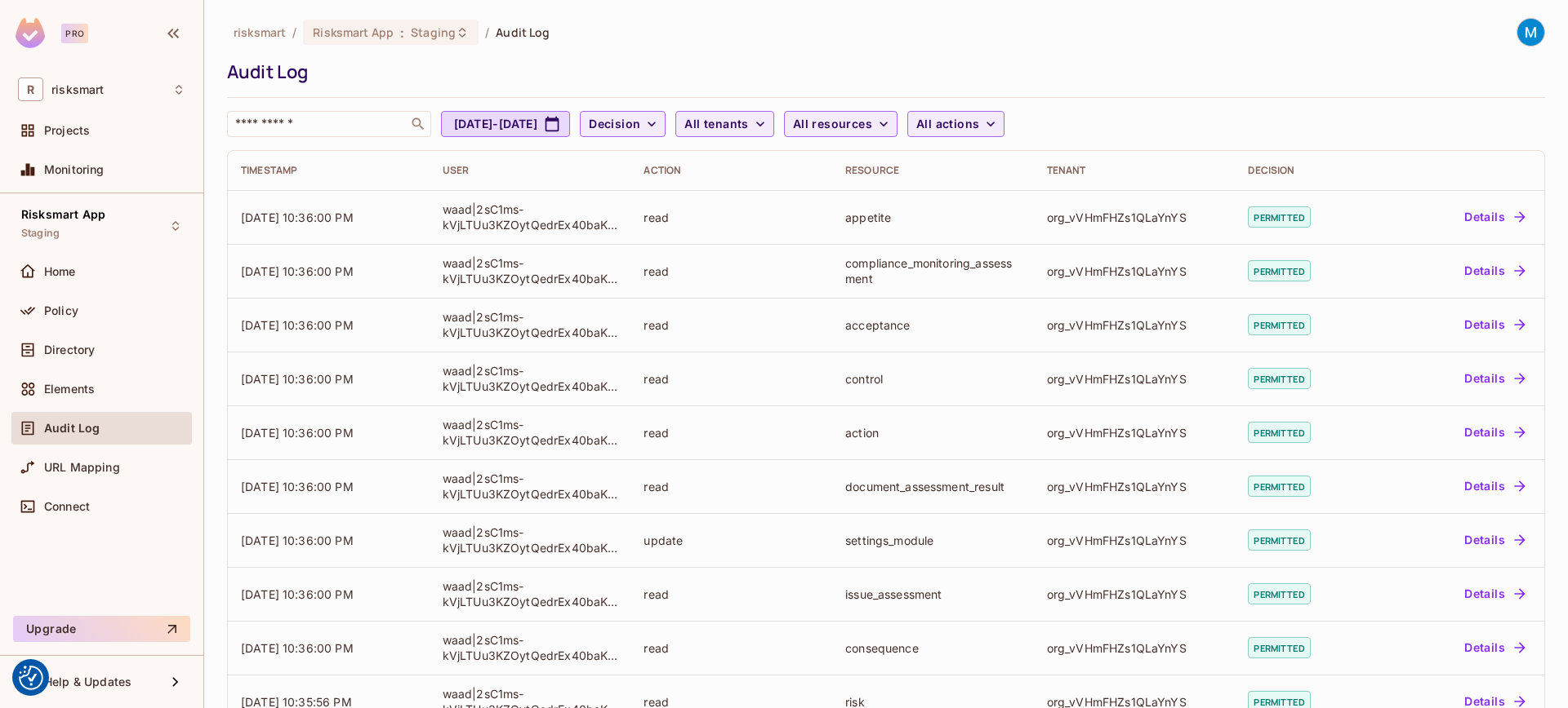
click at [1027, 7] on div "risksmart / Risksmart App : Staging / Audit Log Audit Log ​ Aug 25, 2025 - Sep …" at bounding box center [886, 354] width 1364 height 708
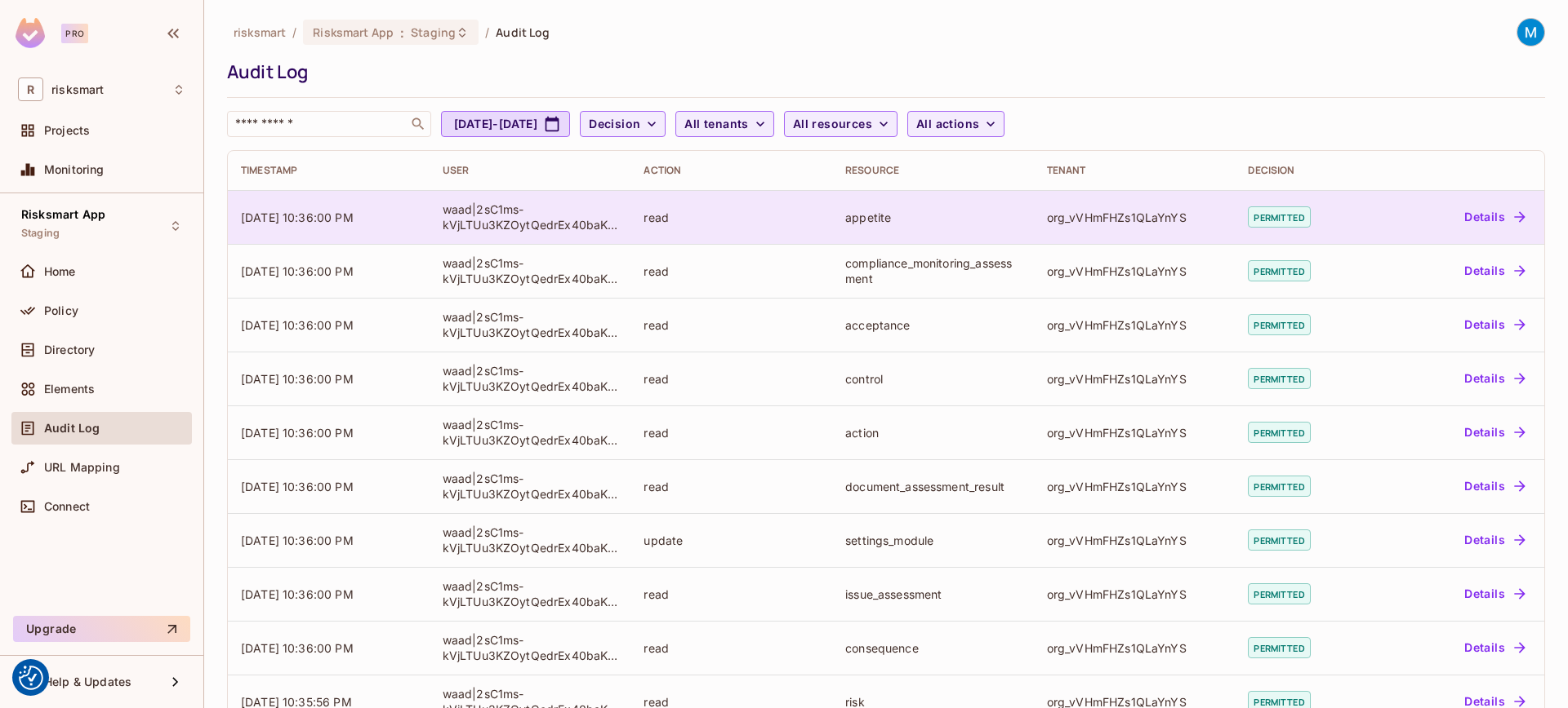
click at [1271, 219] on span "permitted" at bounding box center [1278, 218] width 62 height 21
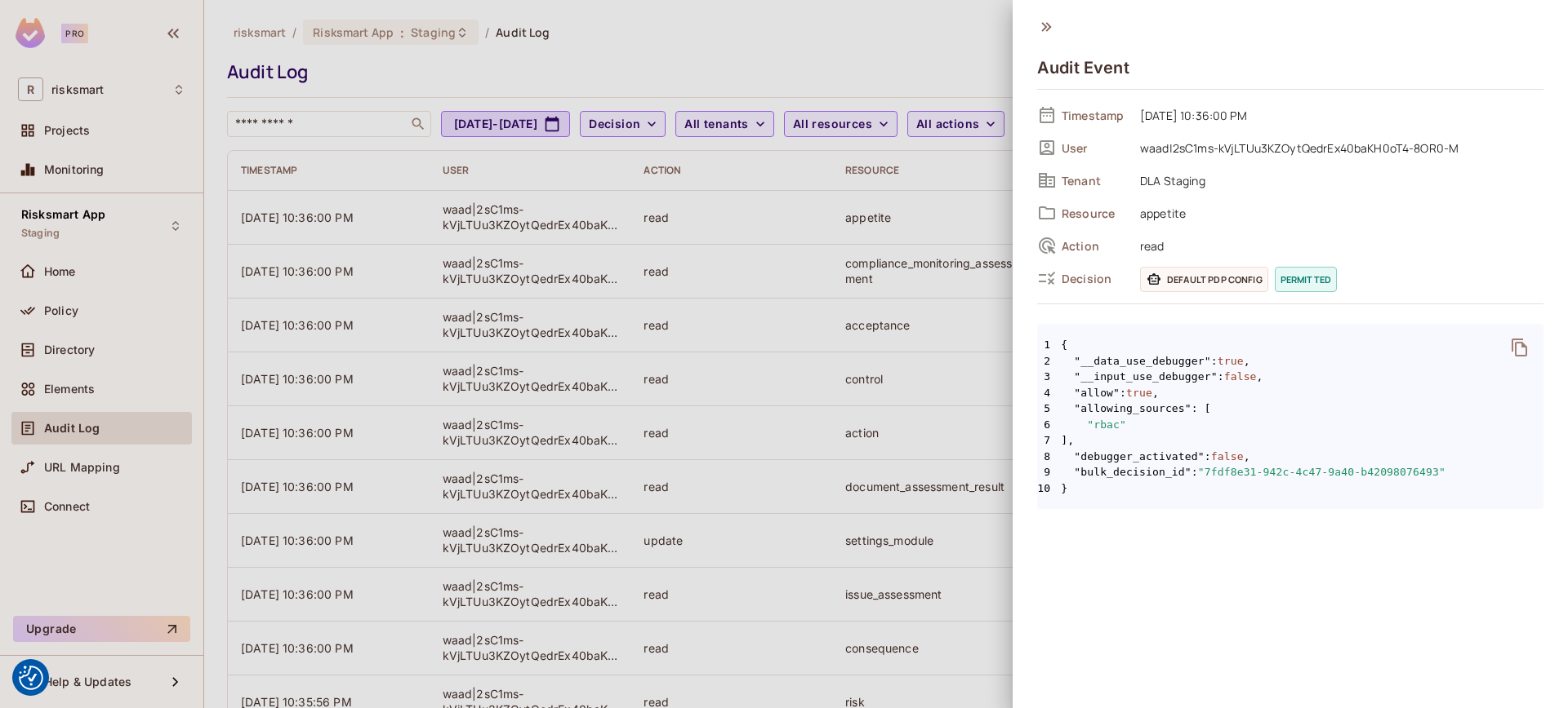
click at [1074, 292] on div "Timestamp 09/24/2025 10:36:00 PM User waad|2sC1ms-kVjLTUu3KZOytQedrEx40baKH0oT4…" at bounding box center [1290, 203] width 506 height 201
click at [1161, 286] on icon at bounding box center [1153, 279] width 16 height 16
click at [1171, 269] on span "Default PDP config" at bounding box center [1204, 279] width 128 height 25
click at [1247, 269] on span "Default PDP config" at bounding box center [1204, 279] width 128 height 25
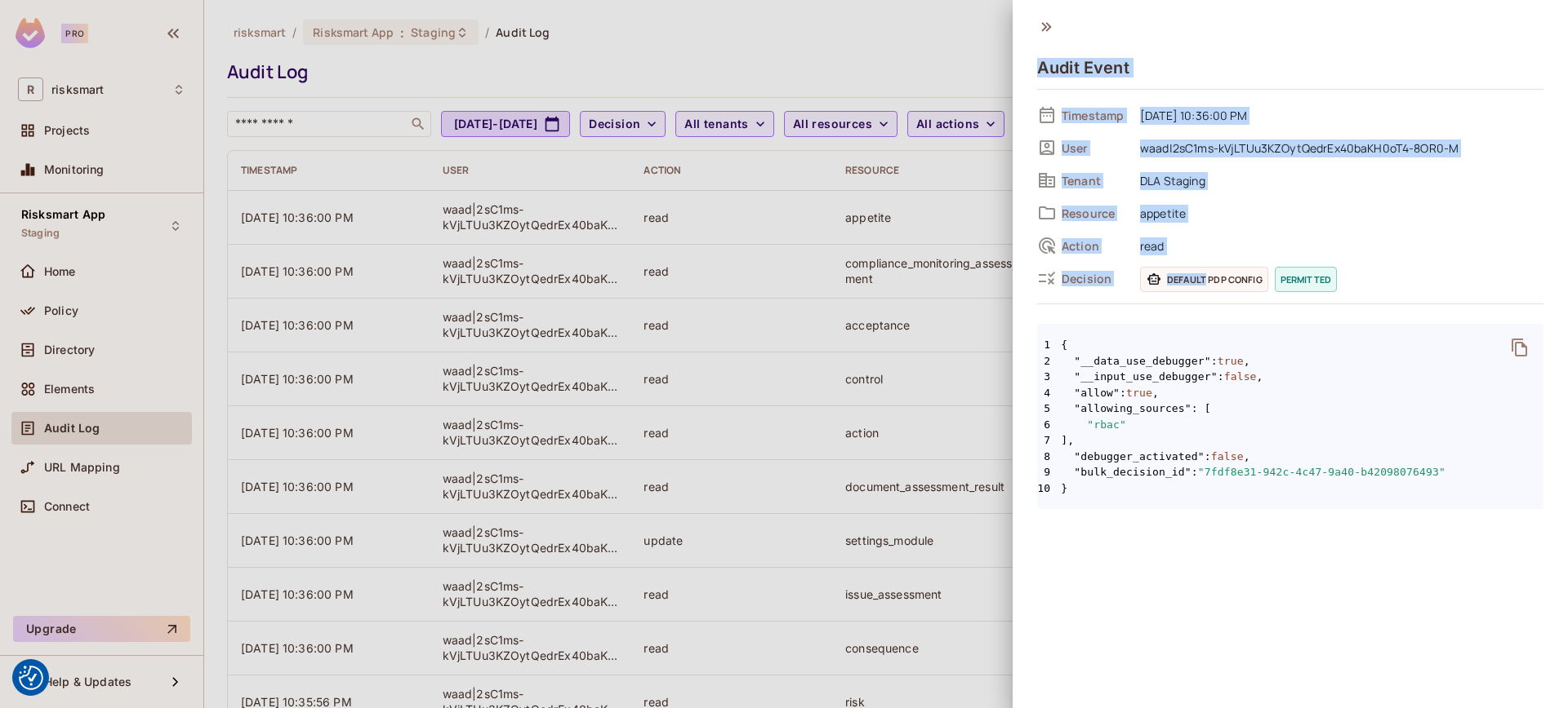
drag, startPoint x: 1247, startPoint y: 269, endPoint x: 450, endPoint y: 221, distance: 798.4
click at [457, 221] on div "Audit Event Timestamp 09/24/2025 10:36:00 PM User waad|2sC1ms-kVjLTUu3KZOytQedr…" at bounding box center [784, 354] width 1568 height 708
click at [86, 349] on div at bounding box center [784, 354] width 1568 height 708
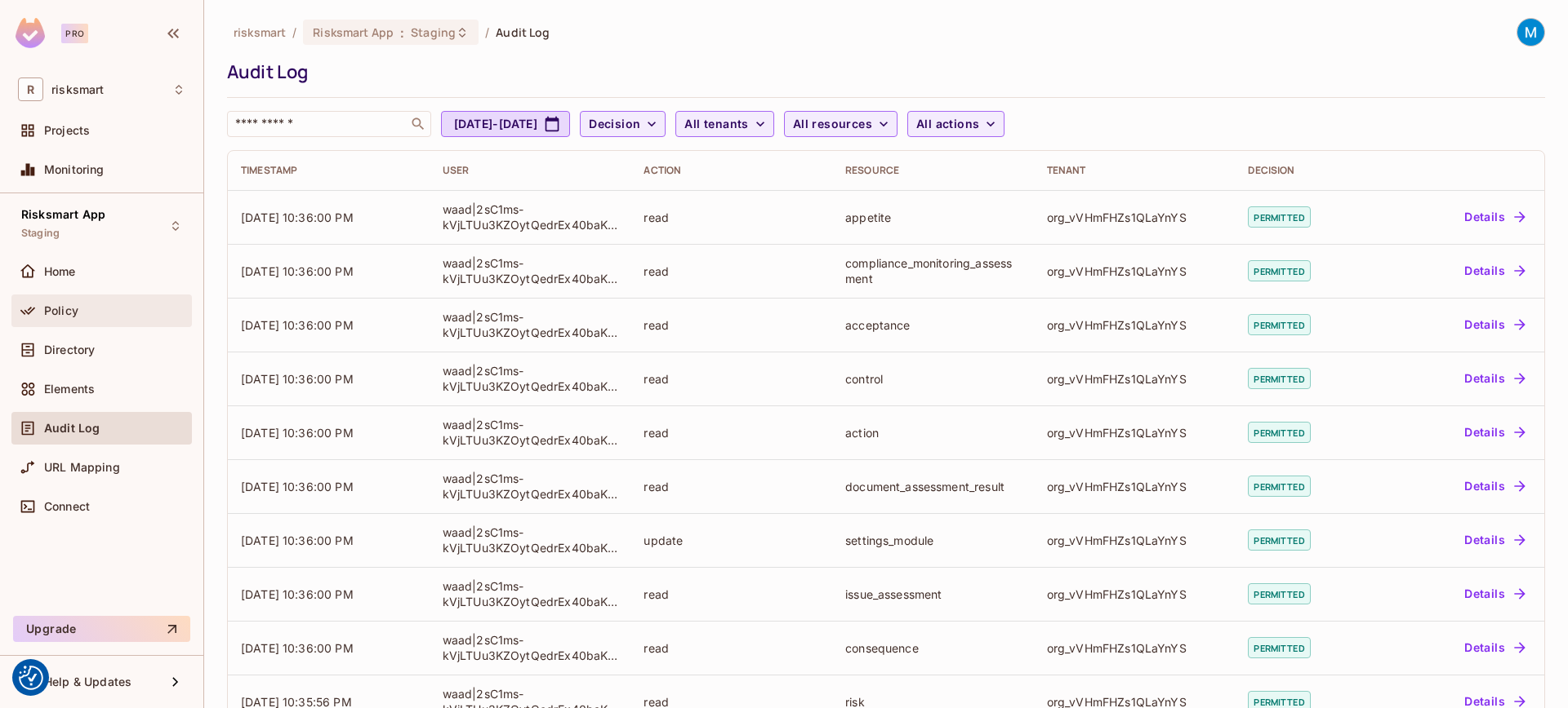
click at [74, 305] on span "Policy" at bounding box center [61, 311] width 34 height 13
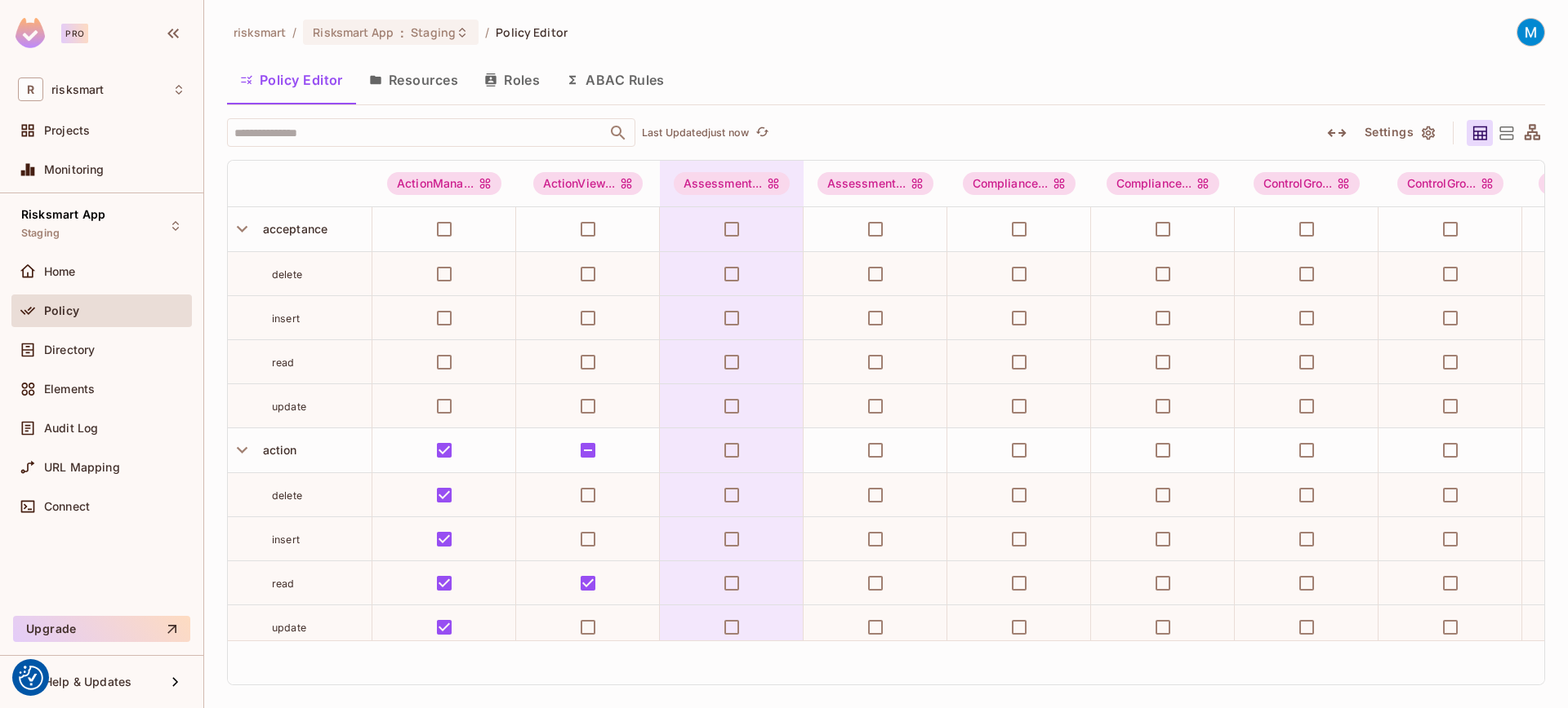
click at [496, 83] on icon "button" at bounding box center [491, 80] width 13 height 13
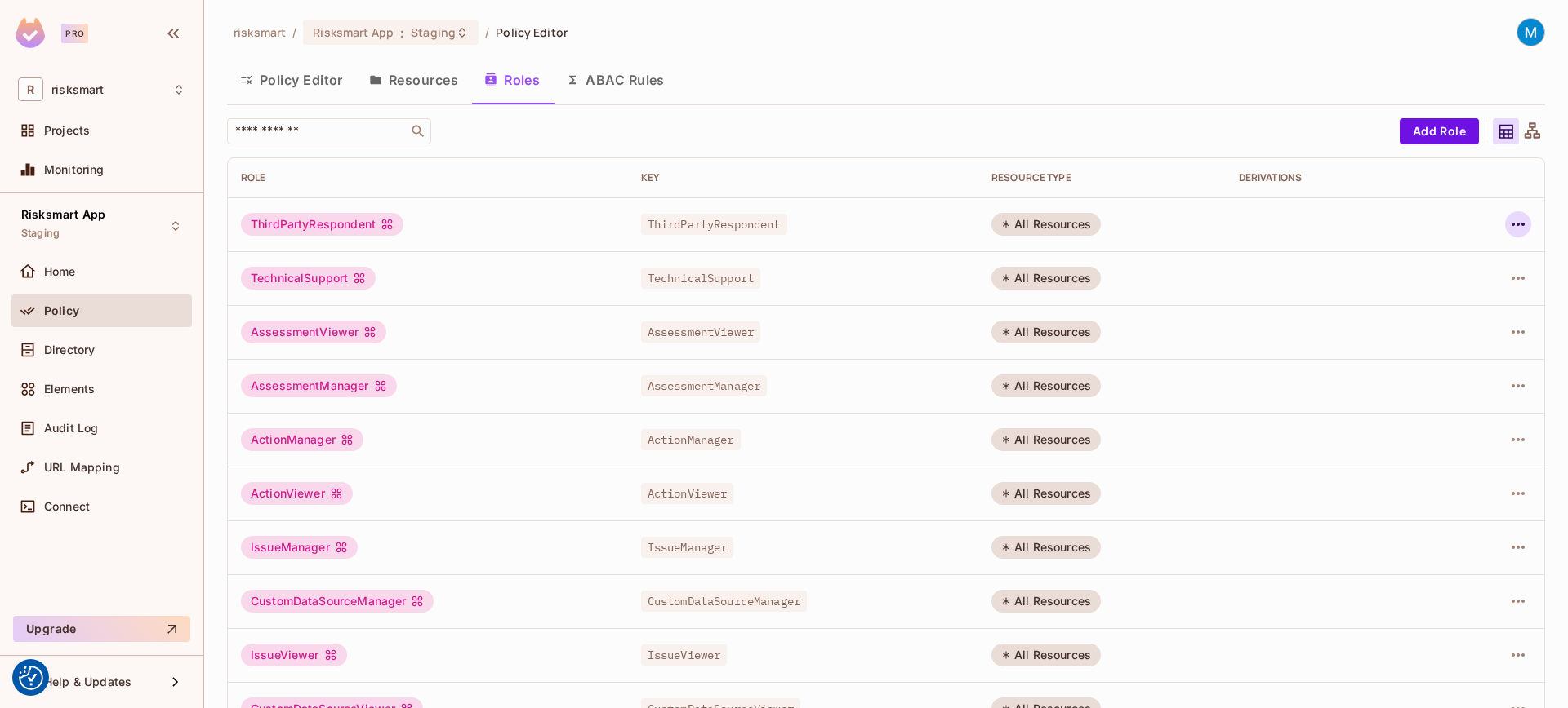
click at [1469, 222] on icon "button" at bounding box center [1518, 225] width 20 height 20
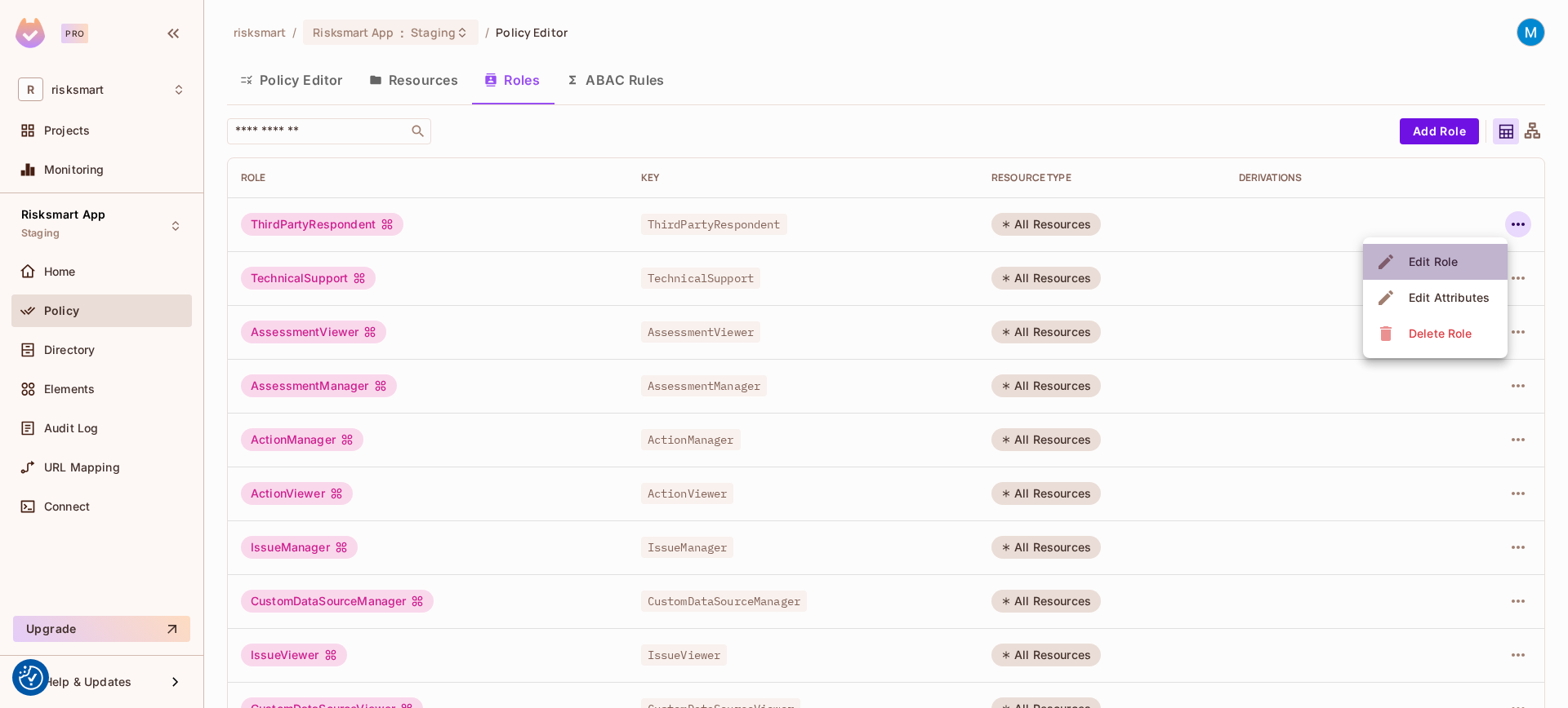
click at [1469, 258] on li "Edit Role" at bounding box center [1435, 262] width 144 height 36
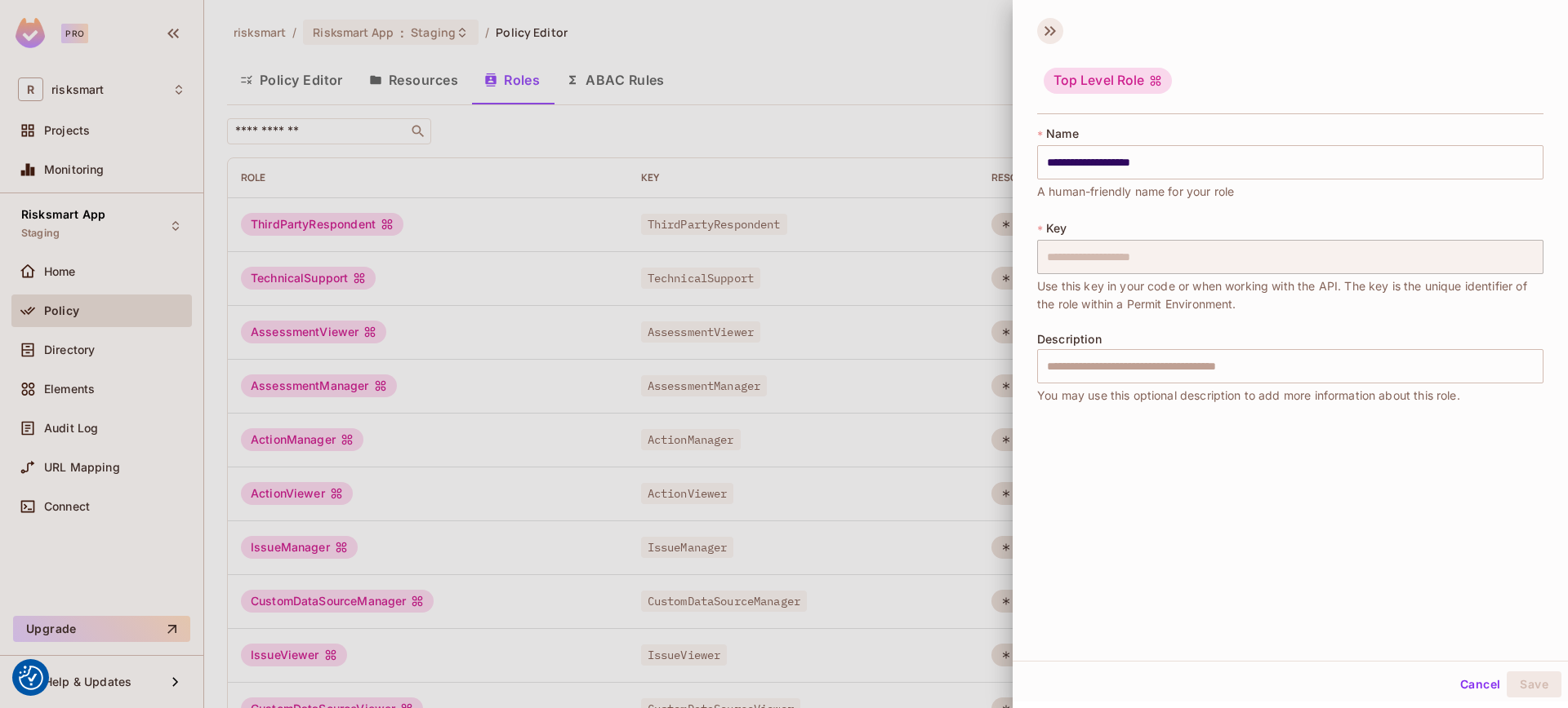
click at [1049, 30] on icon at bounding box center [1047, 30] width 5 height 10
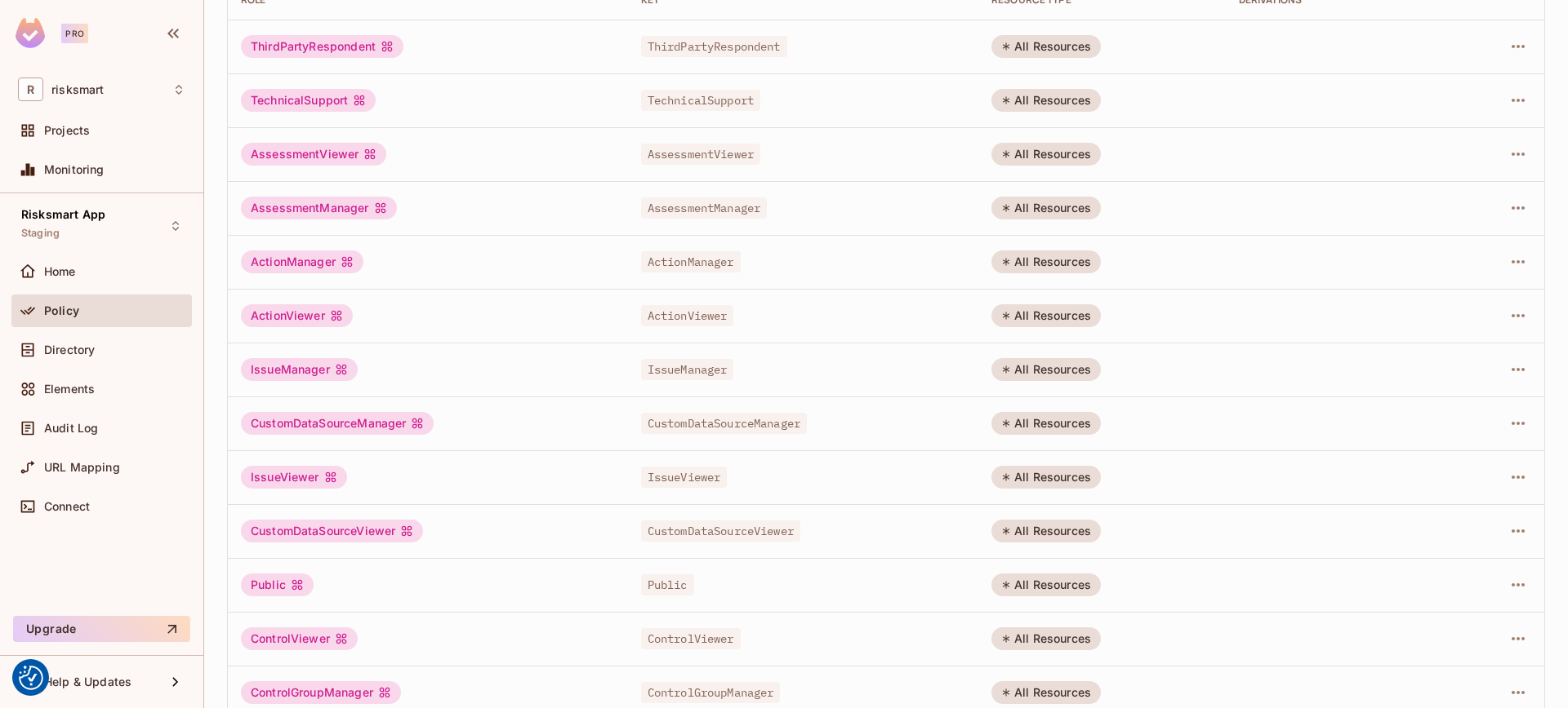
scroll to position [365, 0]
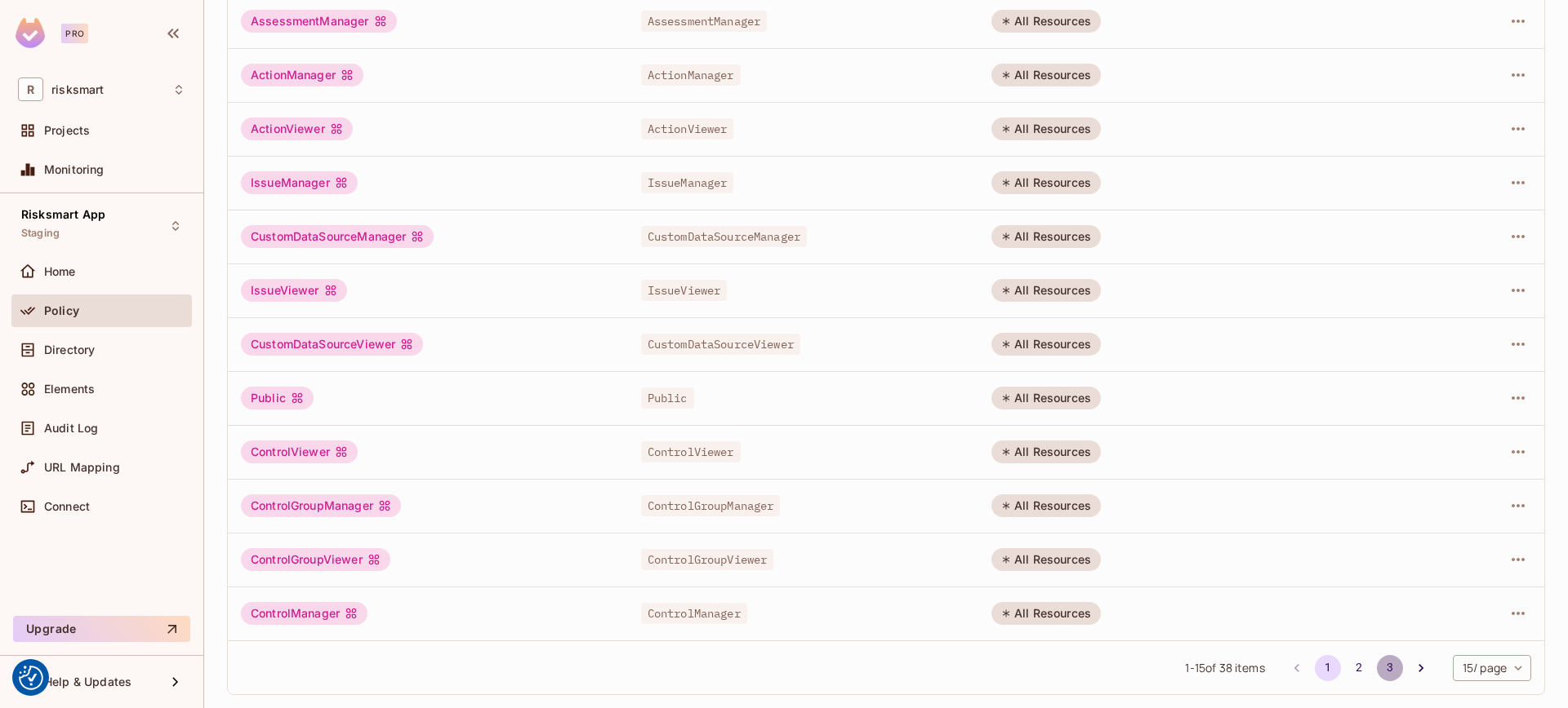
click at [1377, 671] on button "3" at bounding box center [1389, 668] width 26 height 26
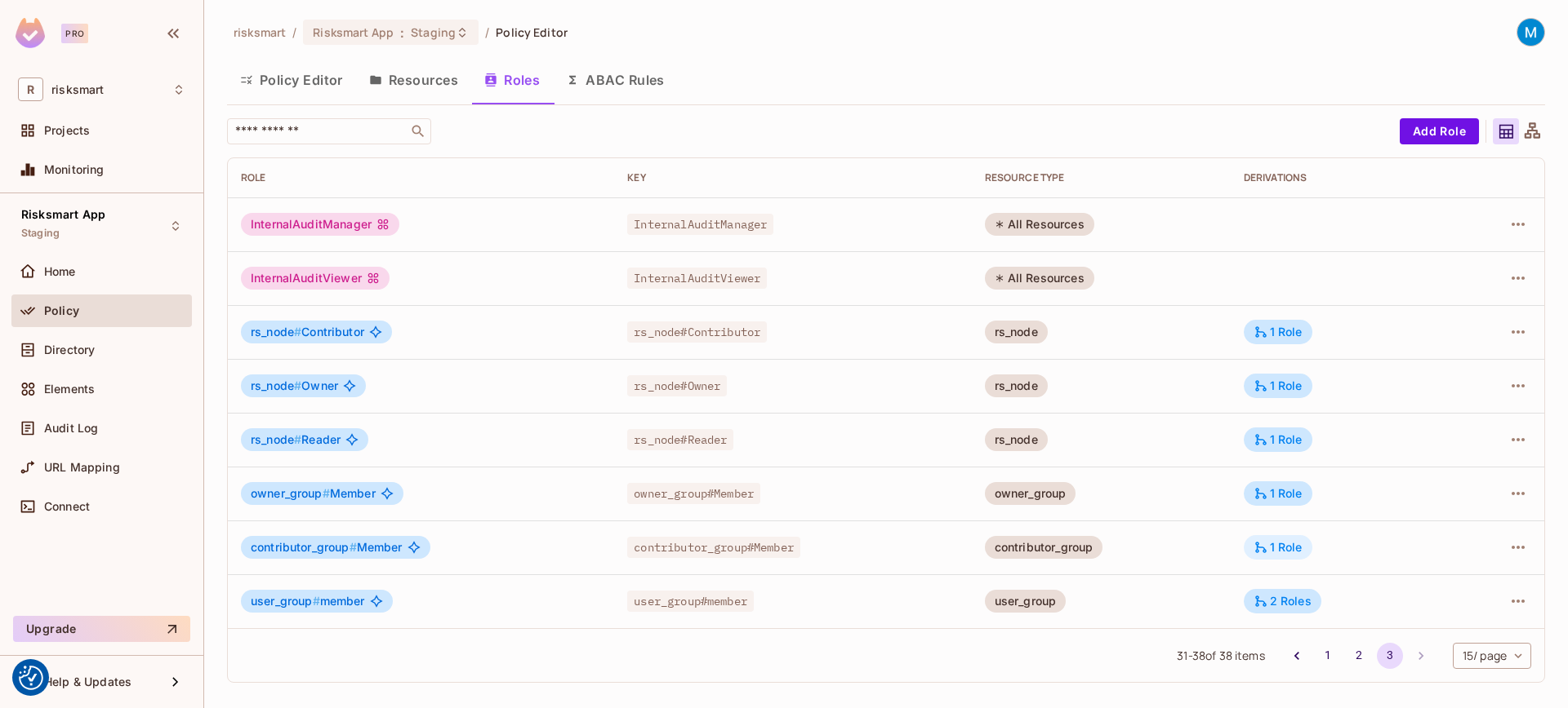
click at [1284, 546] on div "1 Role" at bounding box center [1278, 548] width 49 height 14
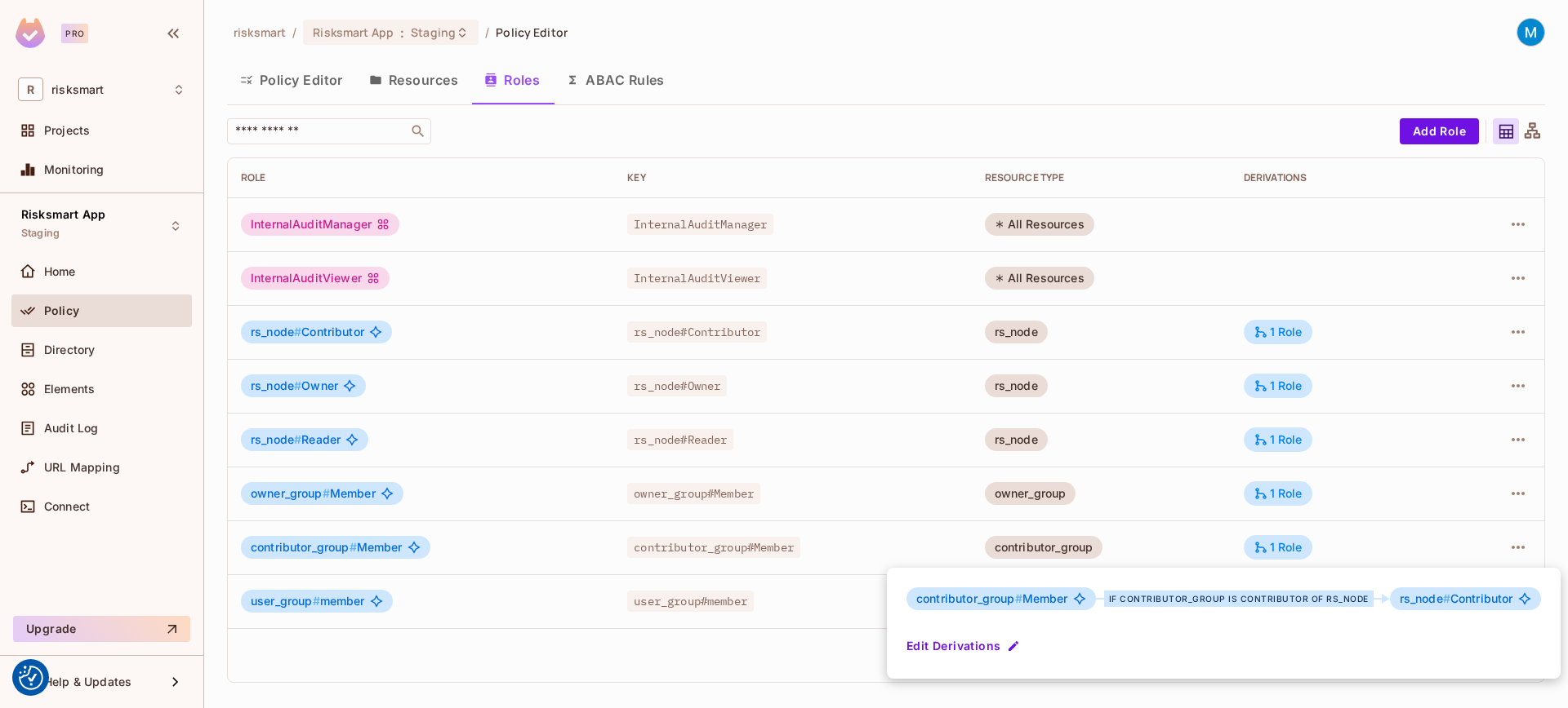
click at [1245, 97] on div at bounding box center [784, 354] width 1568 height 708
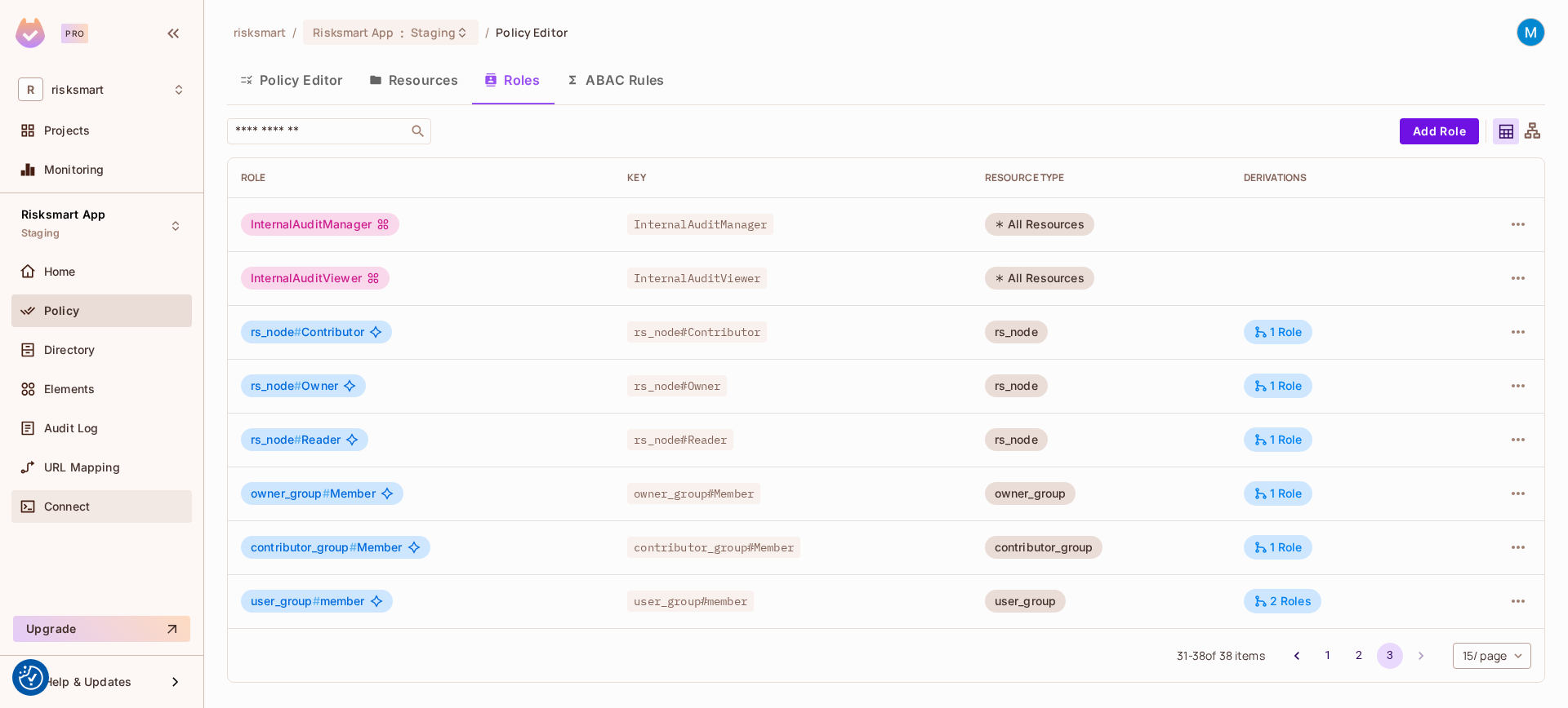
click at [115, 514] on div "Connect" at bounding box center [101, 507] width 167 height 20
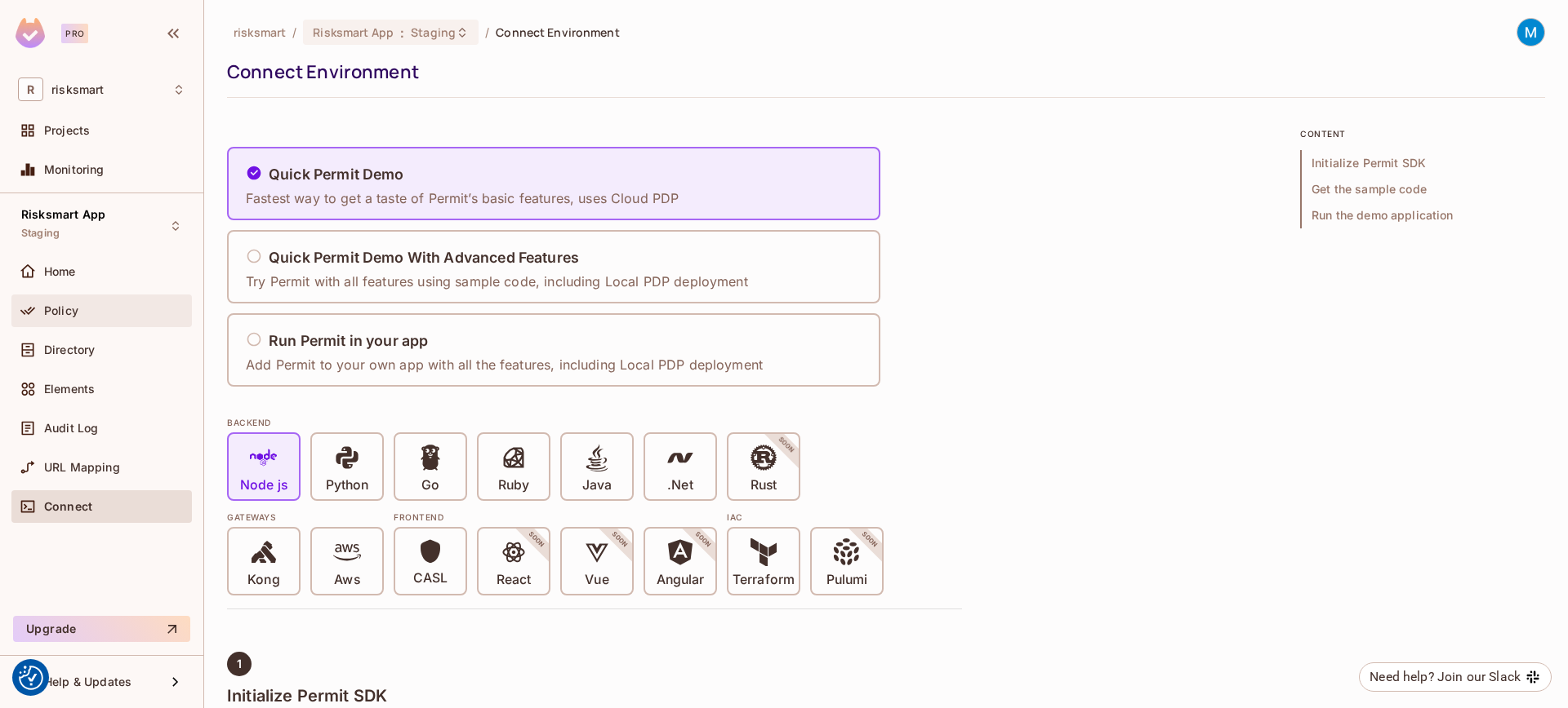
click at [107, 320] on div "Policy" at bounding box center [102, 311] width 181 height 32
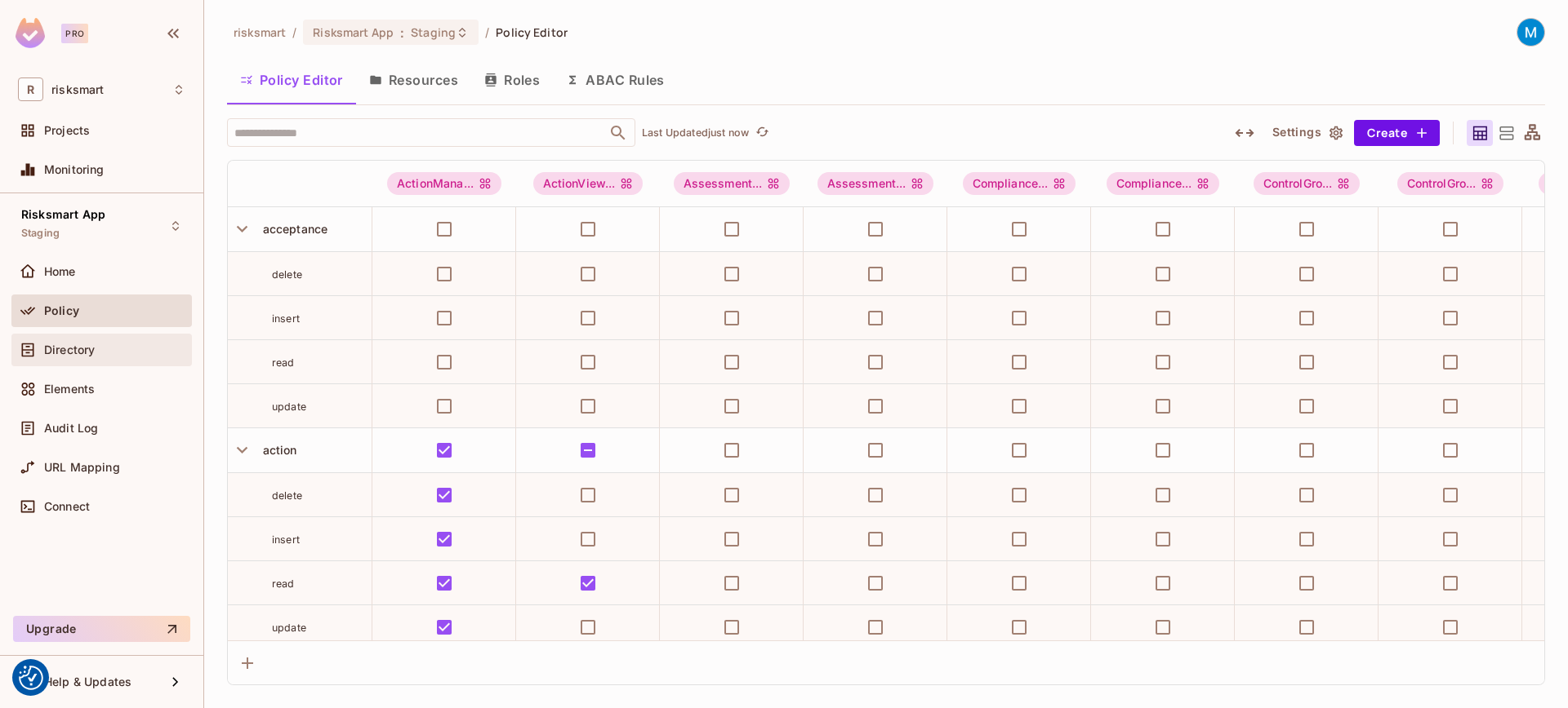
click at [104, 337] on div "Directory" at bounding box center [102, 350] width 181 height 32
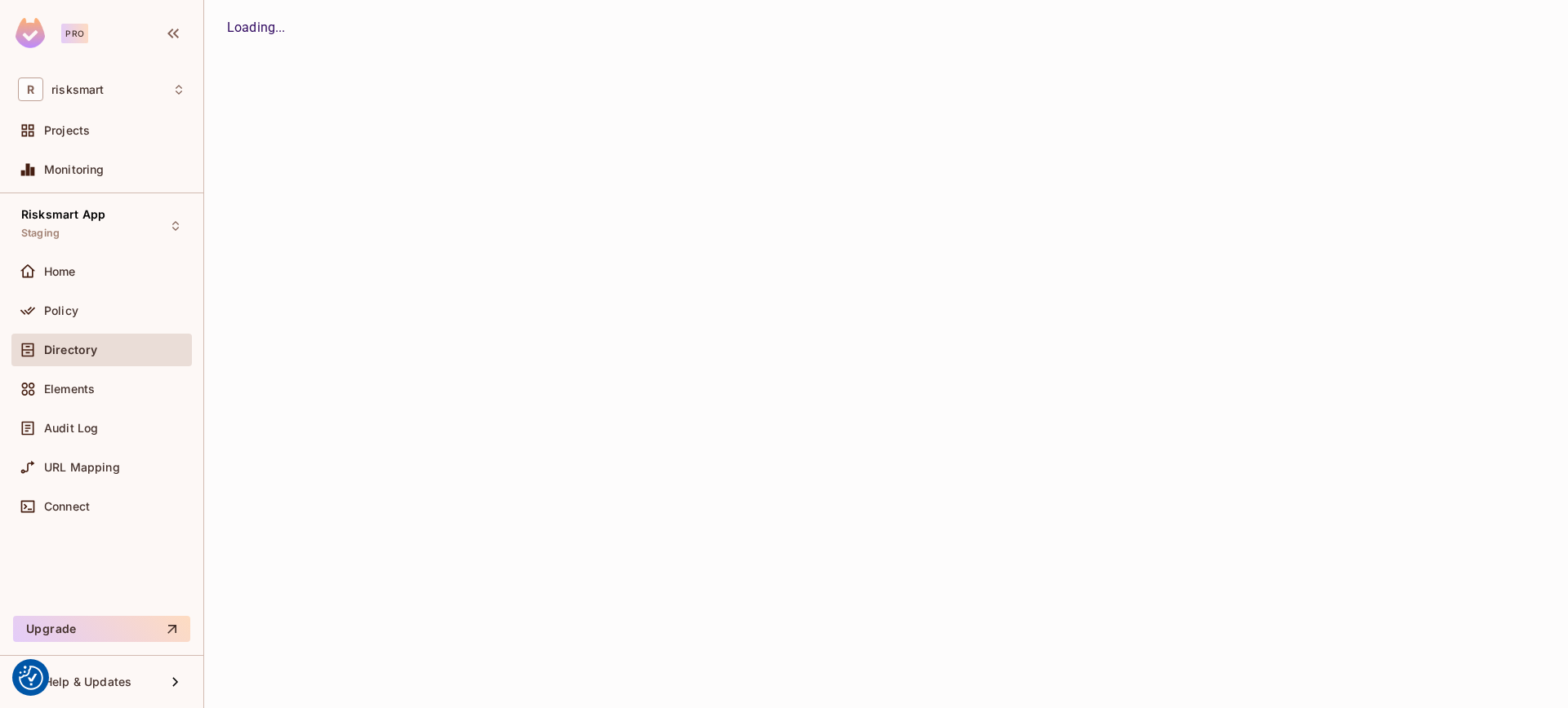
click at [99, 347] on div "Directory" at bounding box center [115, 350] width 141 height 13
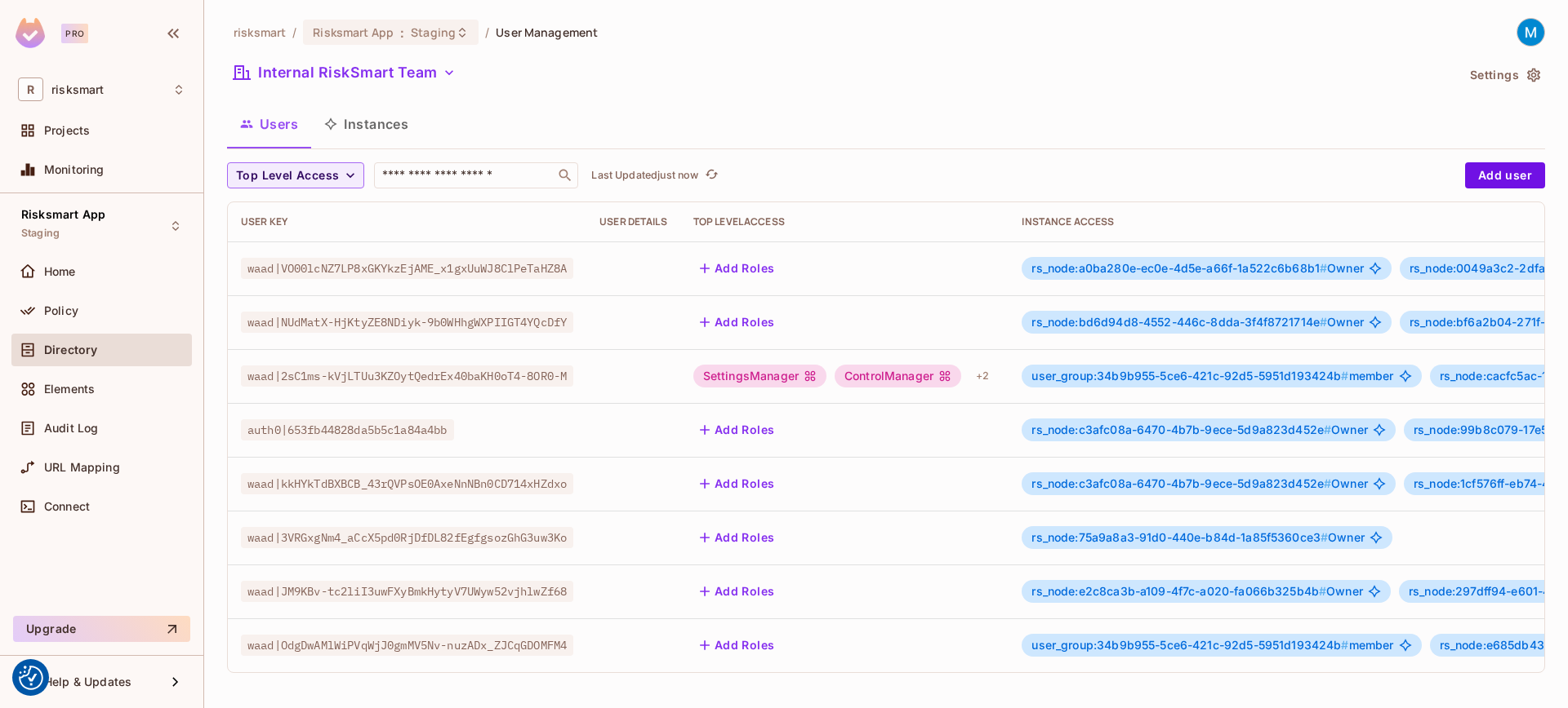
click at [368, 123] on button "Instances" at bounding box center [365, 124] width 110 height 41
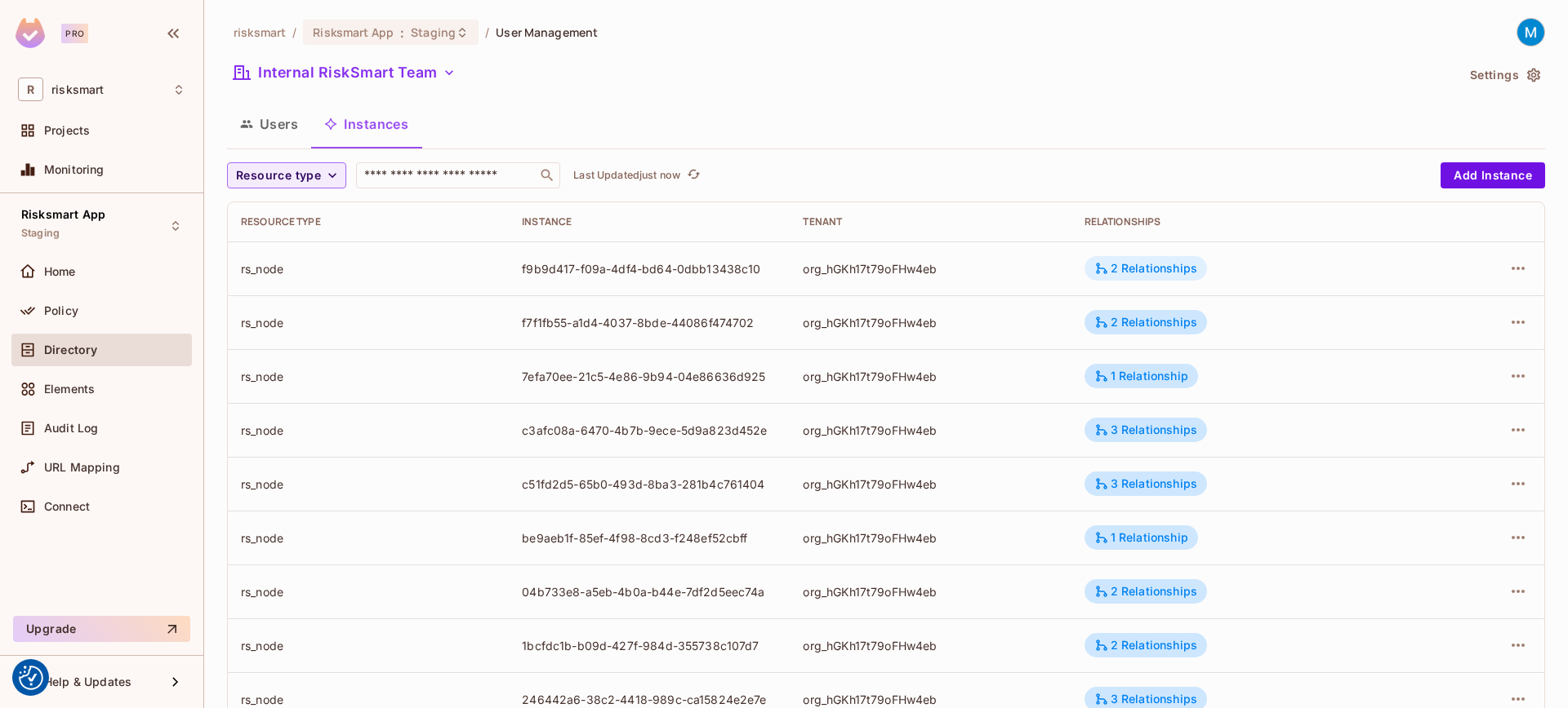
click at [1169, 277] on div "2 Relationships" at bounding box center [1145, 268] width 123 height 24
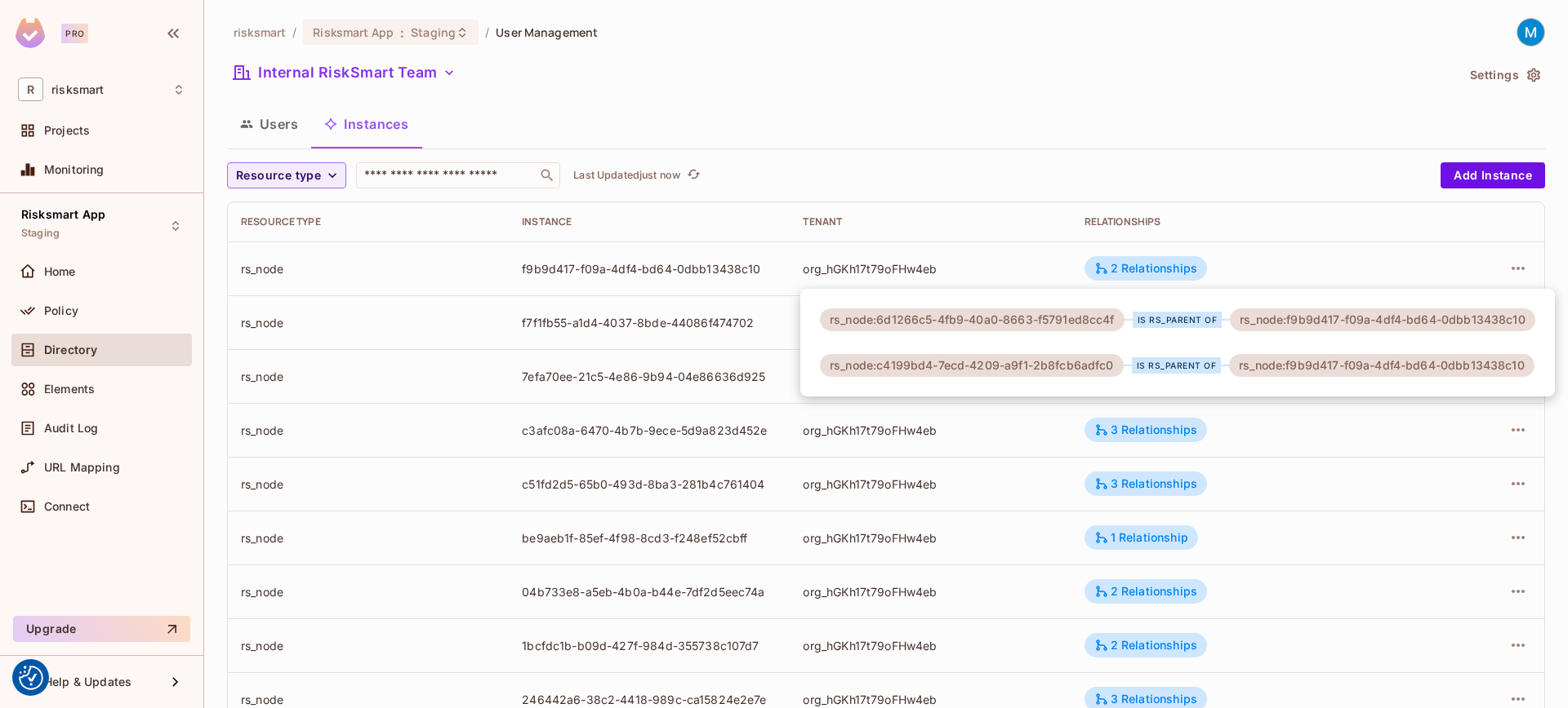
drag, startPoint x: 1409, startPoint y: 251, endPoint x: 1426, endPoint y: 252, distance: 17.0
click at [1409, 251] on div at bounding box center [784, 354] width 1568 height 708
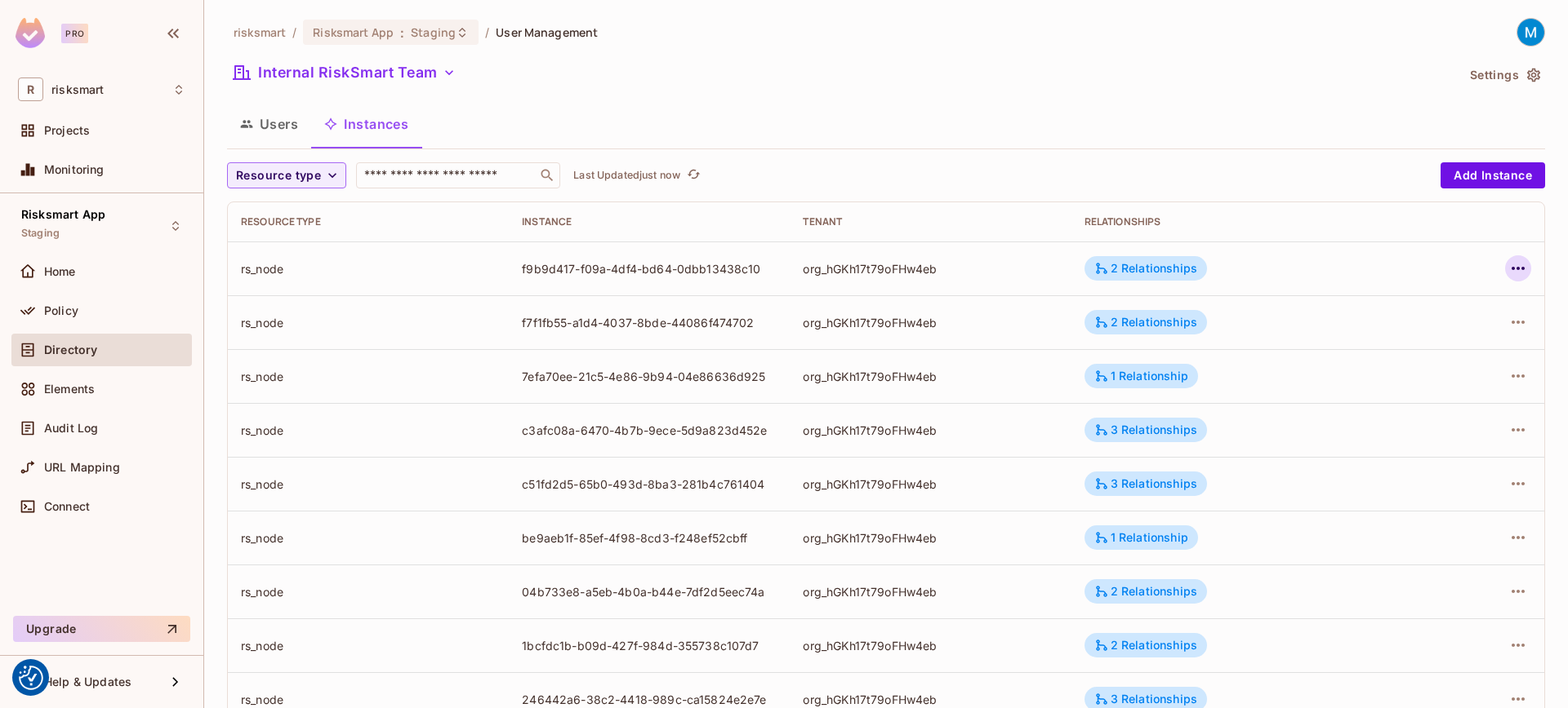
click at [1469, 261] on icon "button" at bounding box center [1518, 269] width 20 height 20
click at [1444, 310] on div "Edit Resource Instance" at bounding box center [1409, 306] width 127 height 16
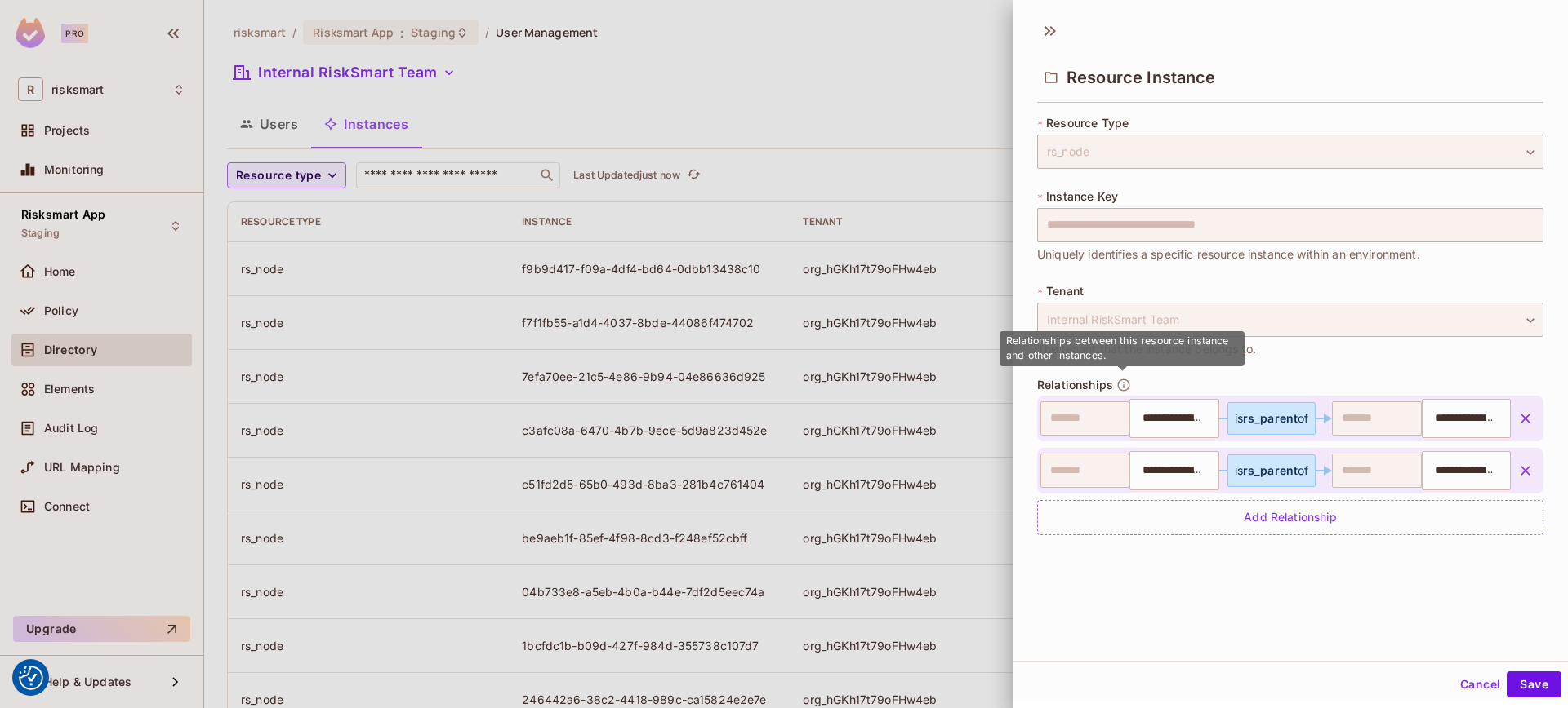
click at [1120, 387] on icon "button" at bounding box center [1123, 385] width 14 height 14
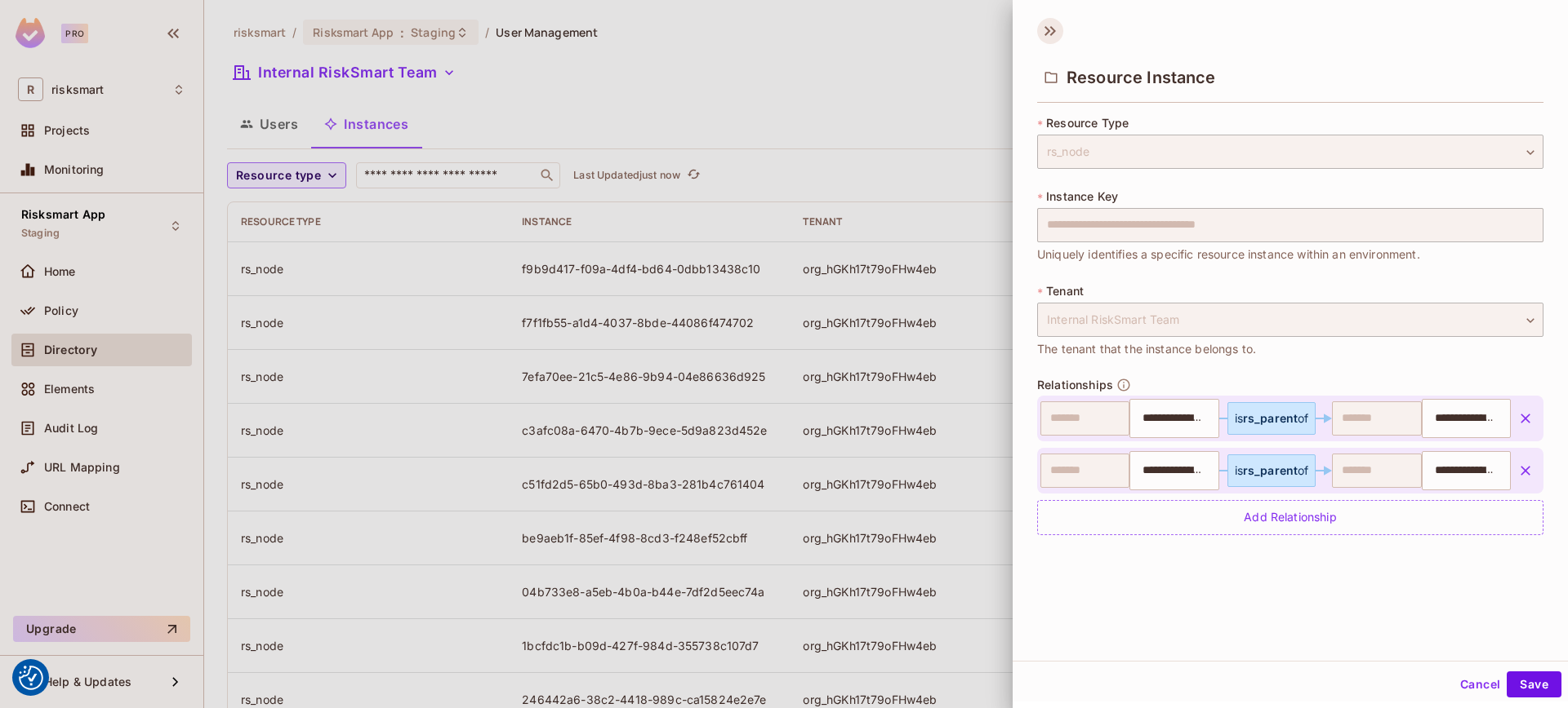
click at [1041, 25] on icon at bounding box center [1050, 30] width 26 height 26
